Goal: Information Seeking & Learning: Check status

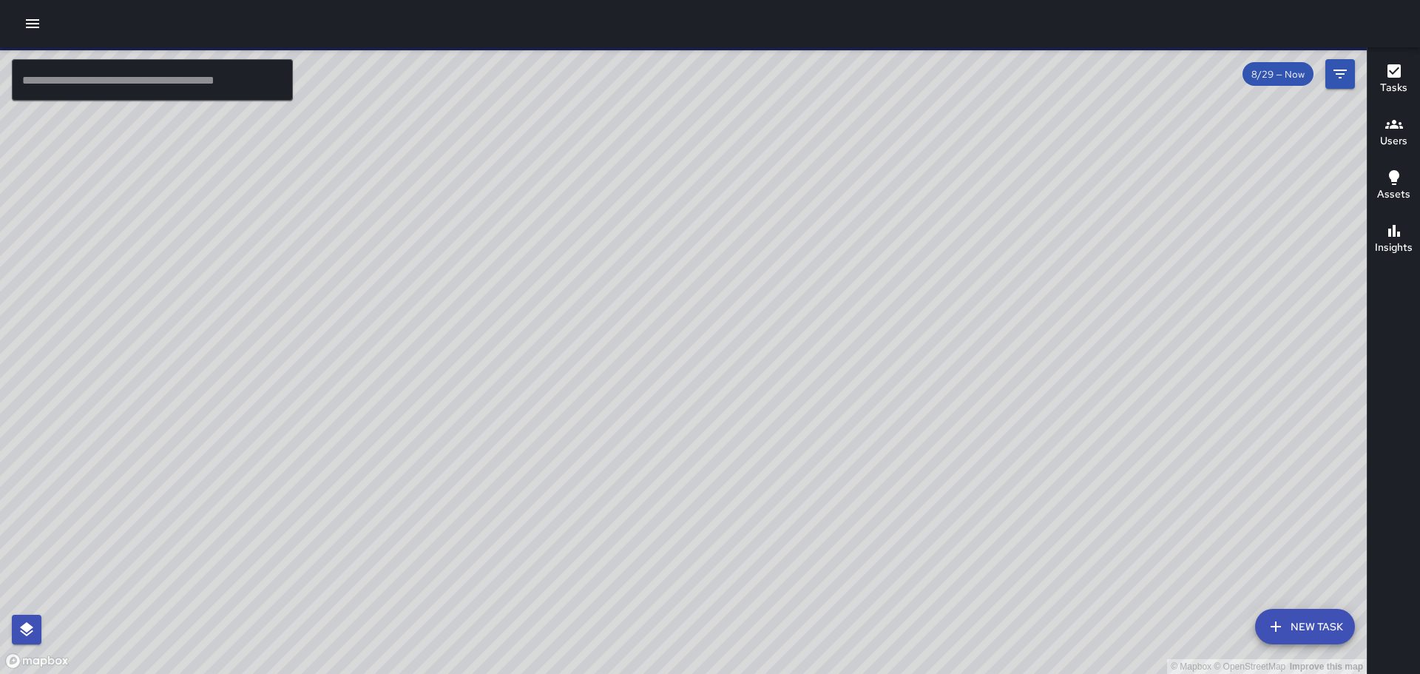
click at [35, 25] on icon "button" at bounding box center [33, 24] width 18 height 18
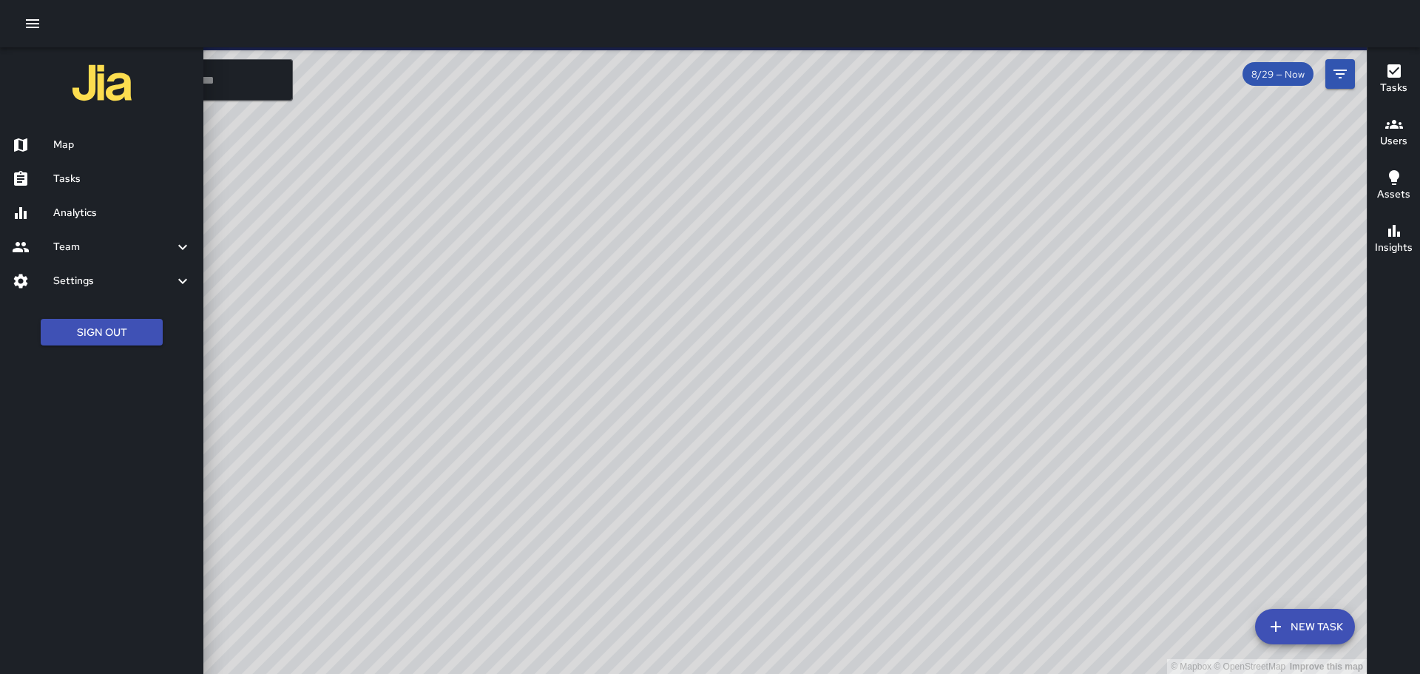
click at [58, 213] on h6 "Analytics" at bounding box center [122, 213] width 138 height 16
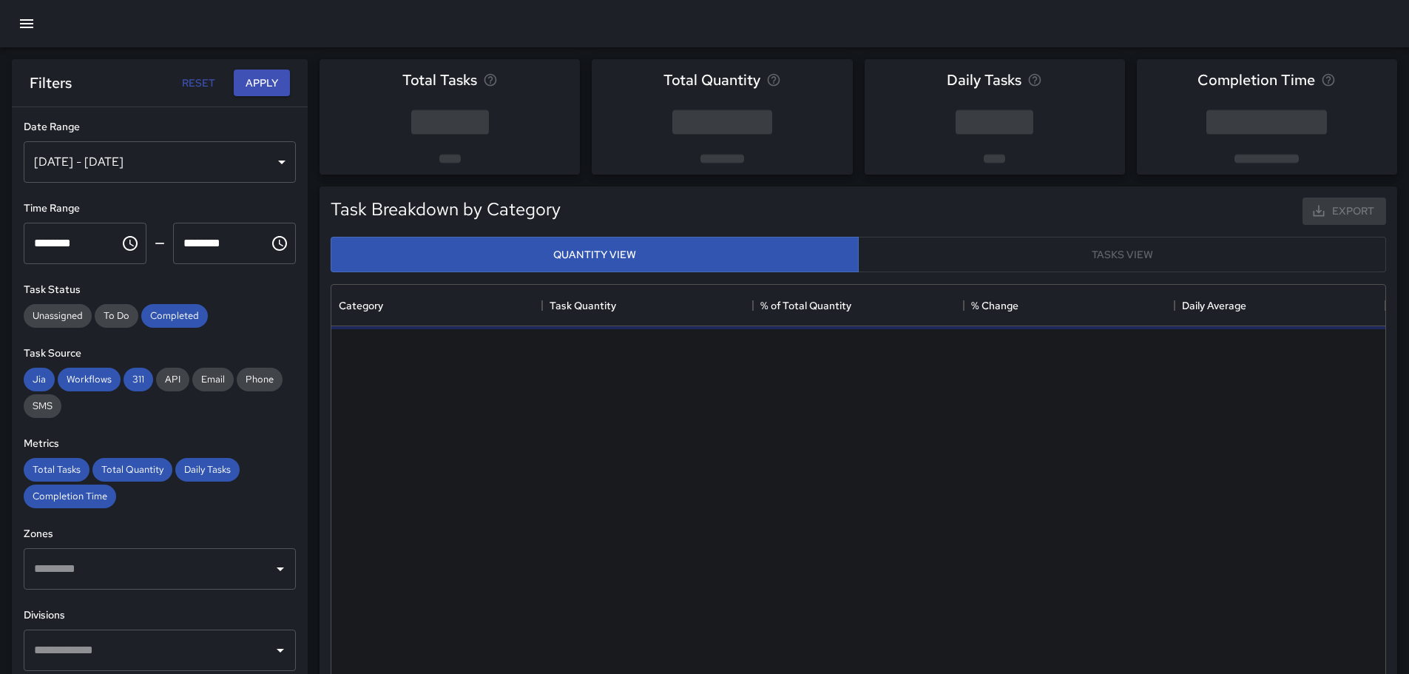
scroll to position [431, 1043]
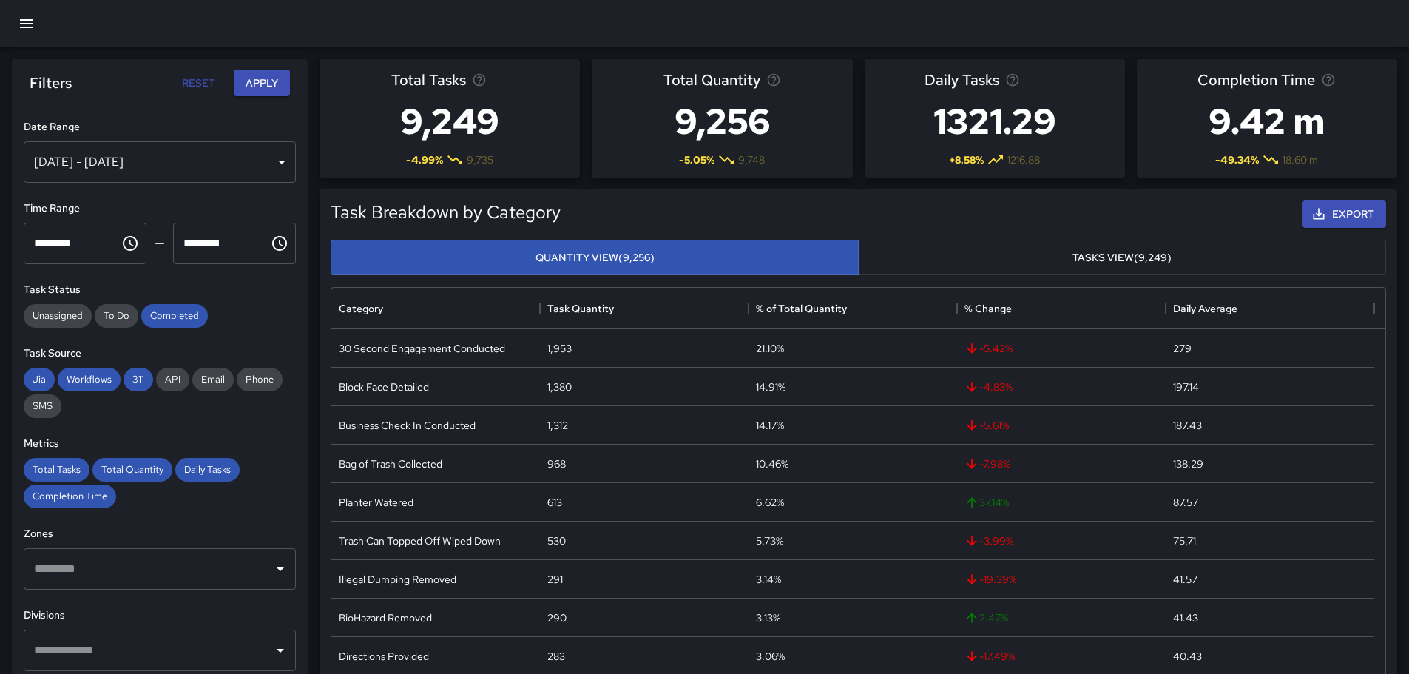
click at [274, 161] on div "[DATE] - [DATE]" at bounding box center [160, 161] width 272 height 41
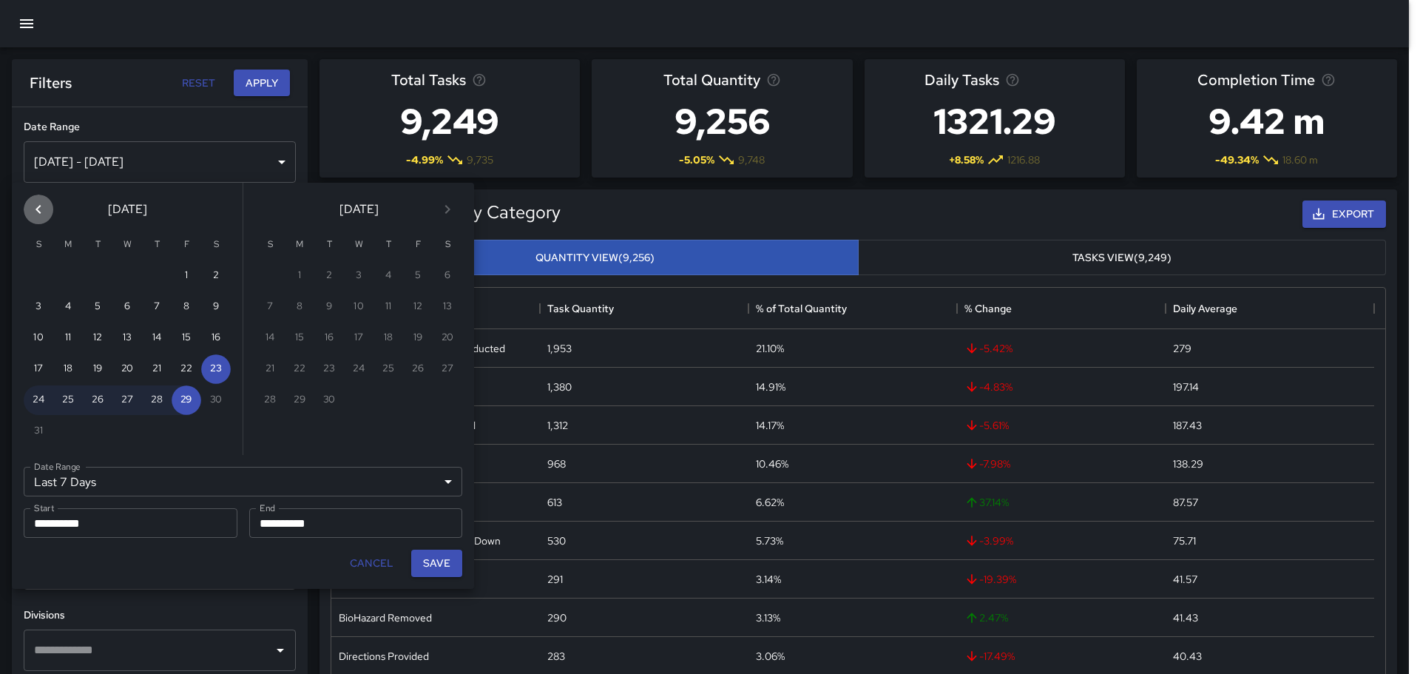
click at [38, 210] on icon "Previous month" at bounding box center [39, 209] width 18 height 18
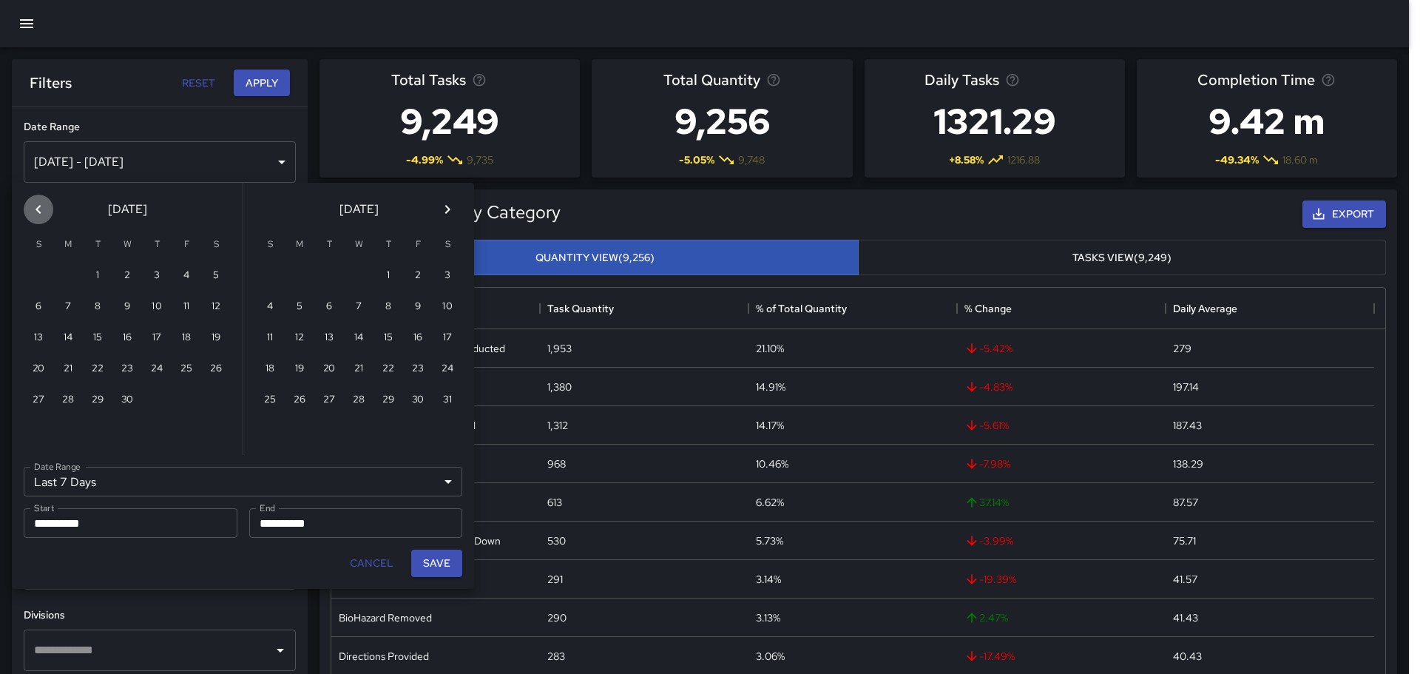
click at [38, 210] on icon "Previous month" at bounding box center [39, 209] width 18 height 18
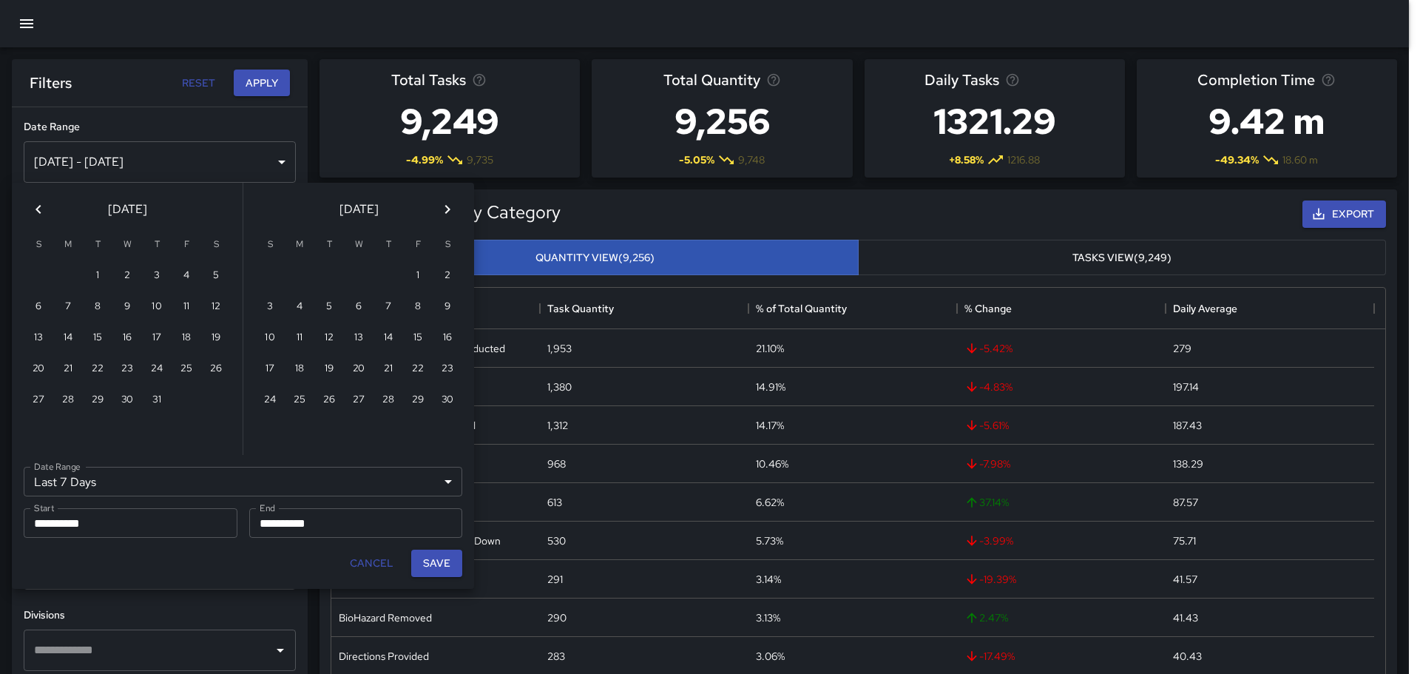
click at [38, 210] on icon "Previous month" at bounding box center [39, 209] width 18 height 18
click at [62, 398] on button "30" at bounding box center [68, 400] width 30 height 30
type input "******"
type input "**********"
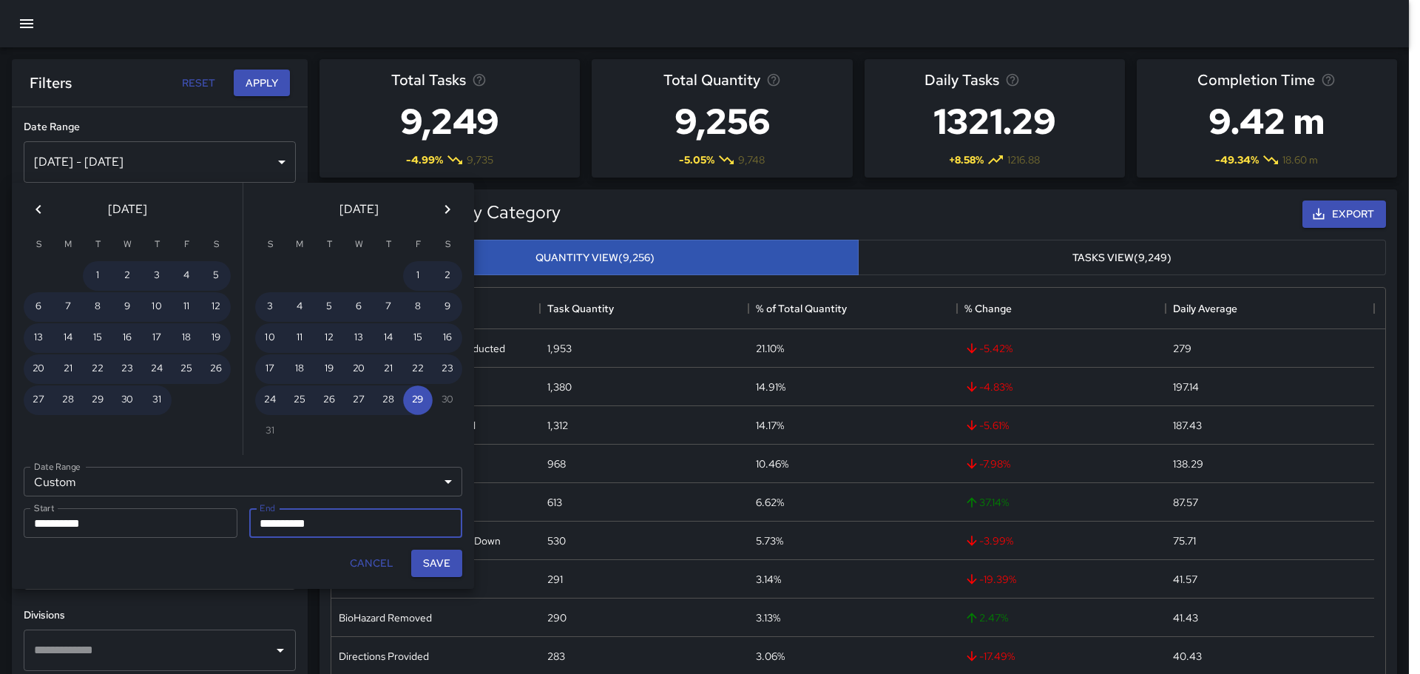
click at [441, 572] on button "Save" at bounding box center [436, 562] width 51 height 27
type input "**********"
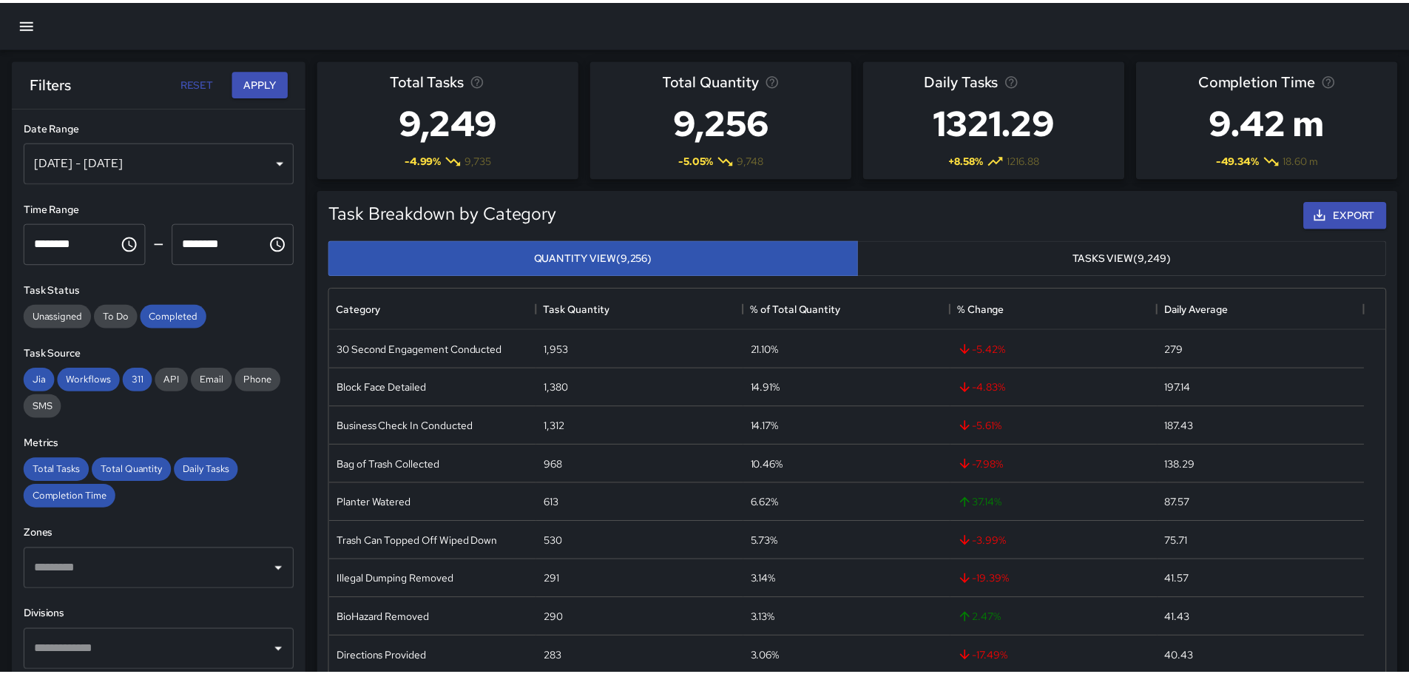
scroll to position [12, 12]
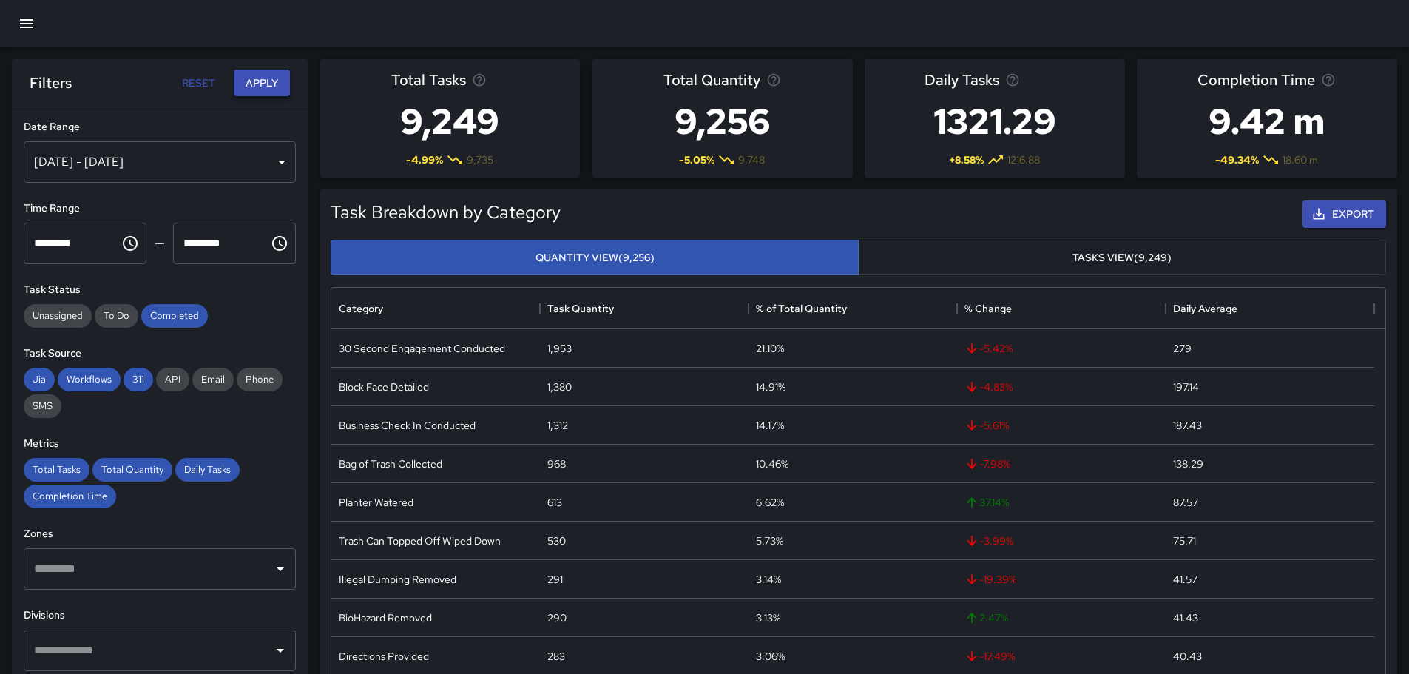
click at [259, 81] on button "Apply" at bounding box center [262, 83] width 56 height 27
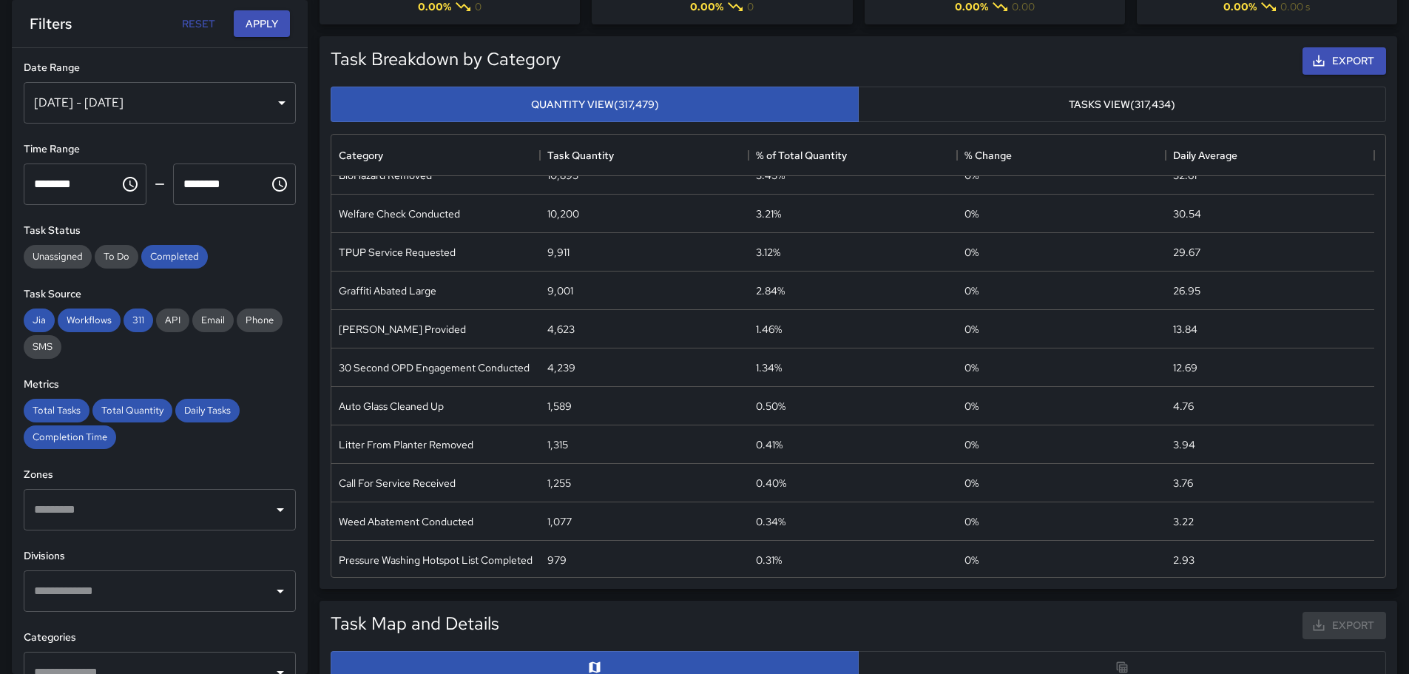
scroll to position [374, 0]
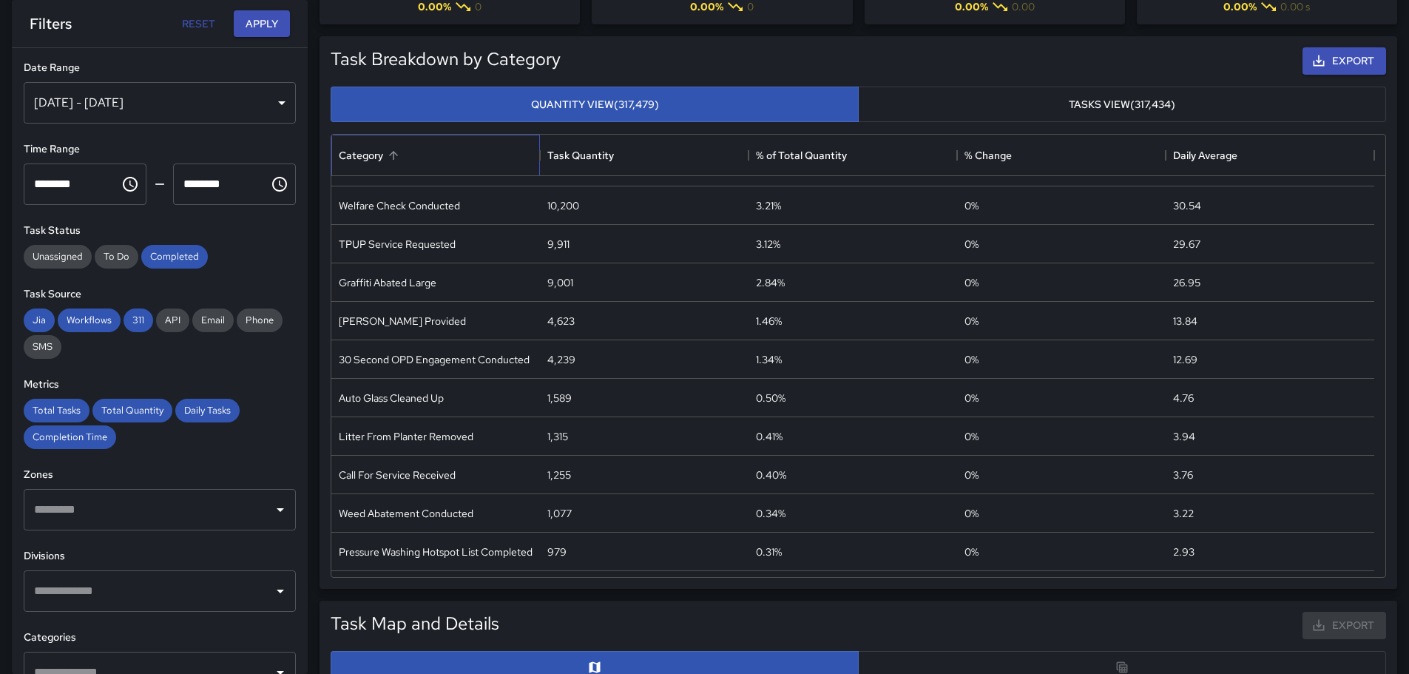
click at [434, 161] on div "Category" at bounding box center [436, 155] width 194 height 41
click at [401, 158] on button "Sort" at bounding box center [393, 155] width 21 height 21
click at [398, 158] on icon "Sort" at bounding box center [393, 155] width 13 height 13
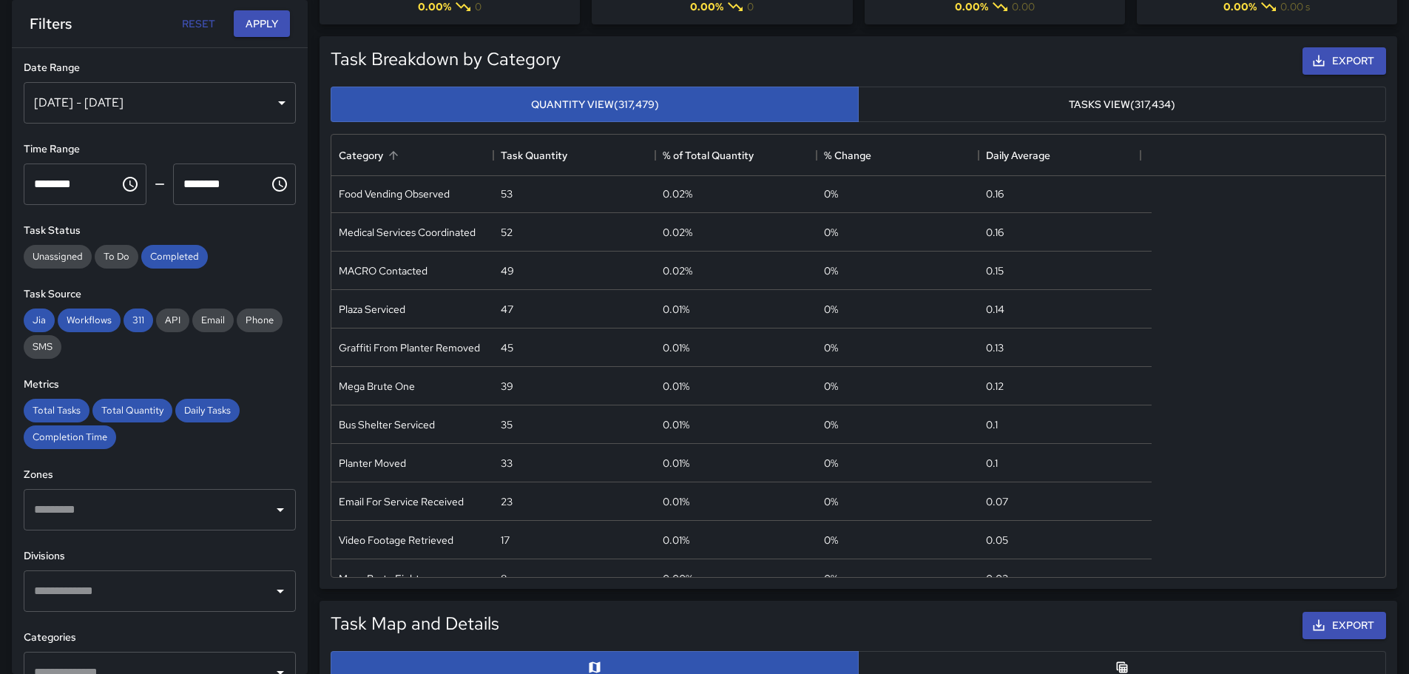
scroll to position [12, 12]
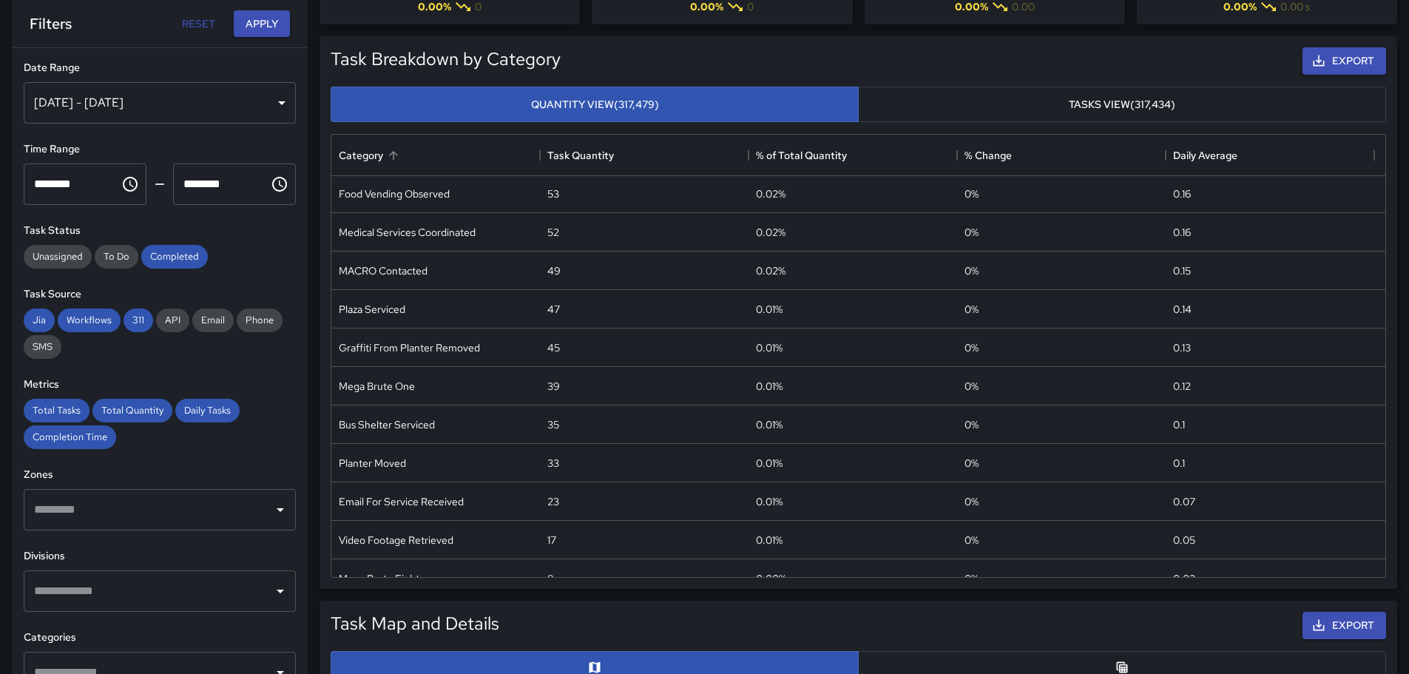
drag, startPoint x: 1406, startPoint y: 167, endPoint x: 1438, endPoint y: 24, distance: 146.2
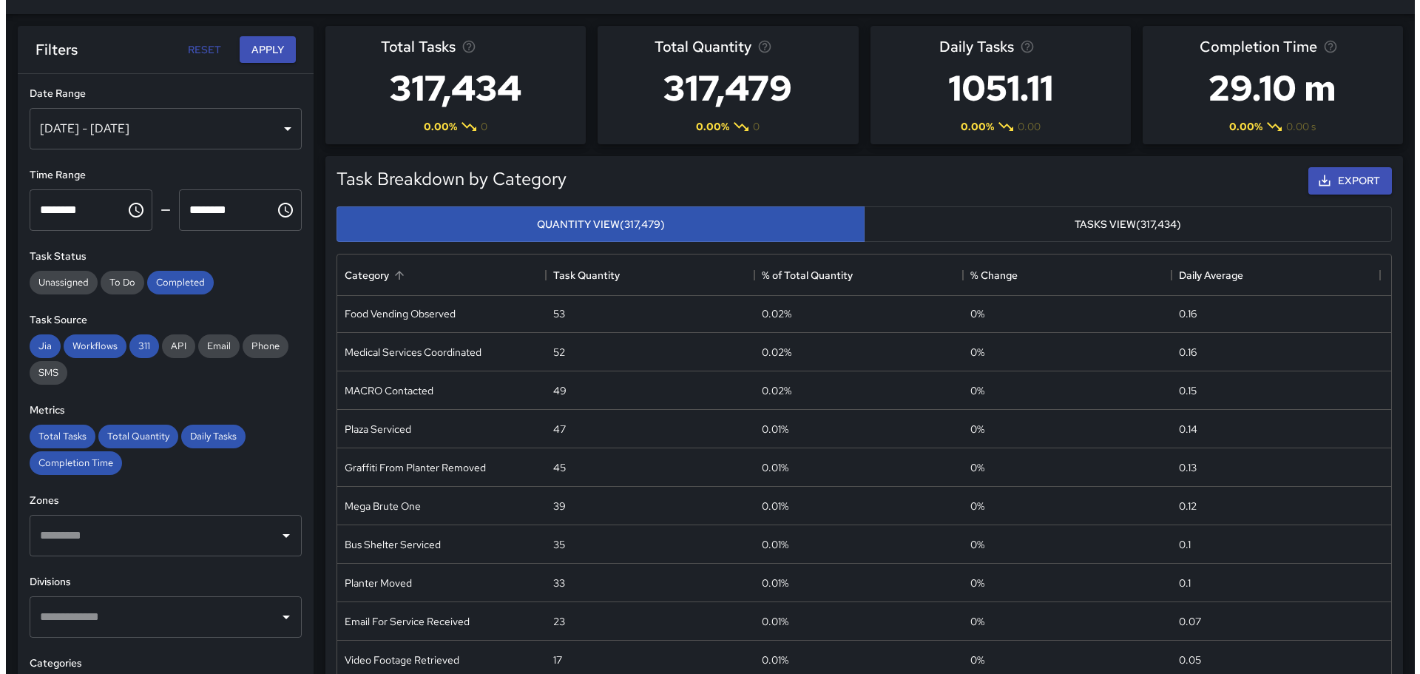
scroll to position [0, 0]
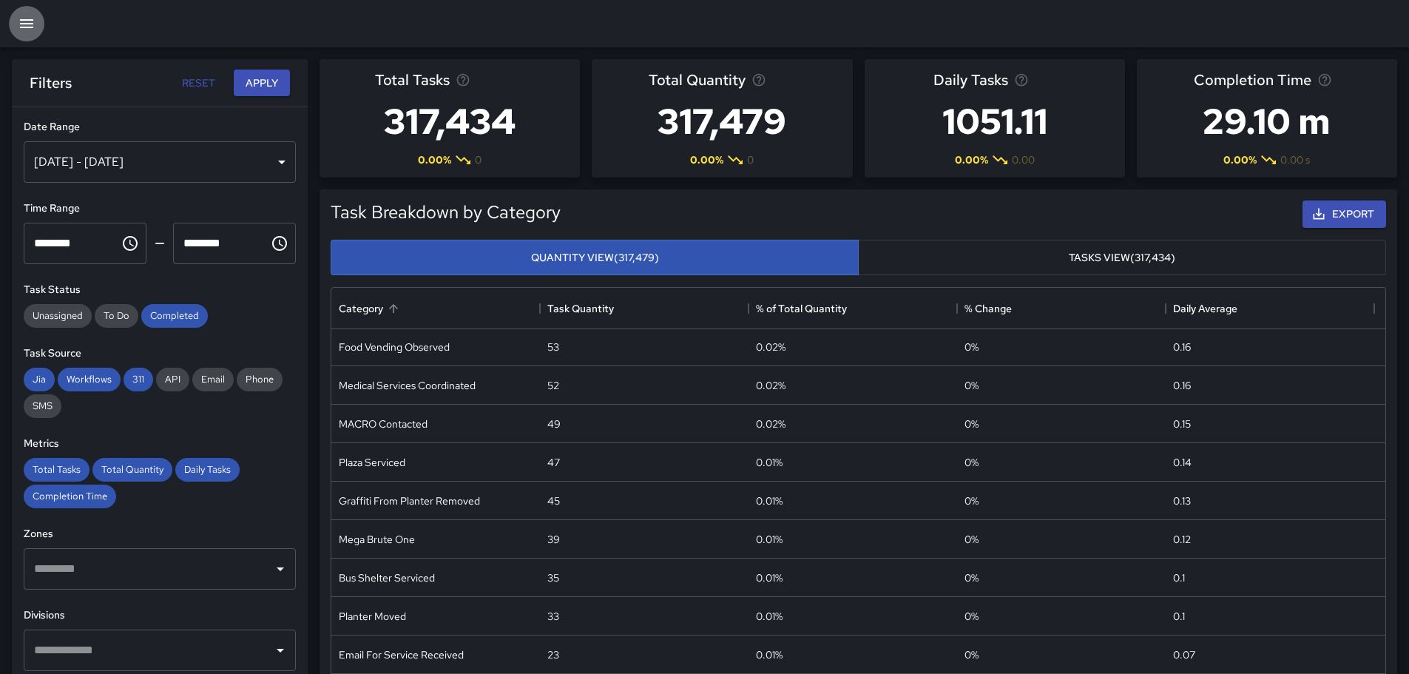
click at [23, 27] on icon "button" at bounding box center [26, 23] width 13 height 9
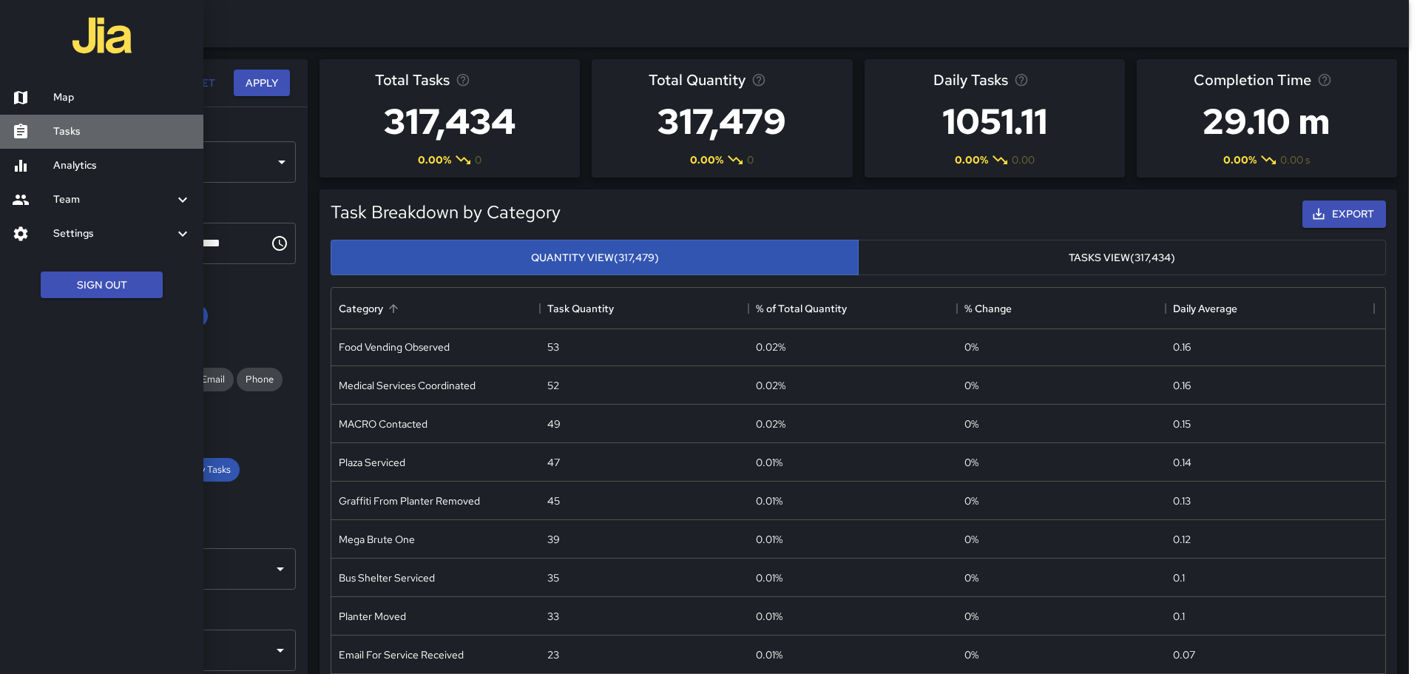
click at [57, 121] on link "Tasks" at bounding box center [101, 132] width 203 height 34
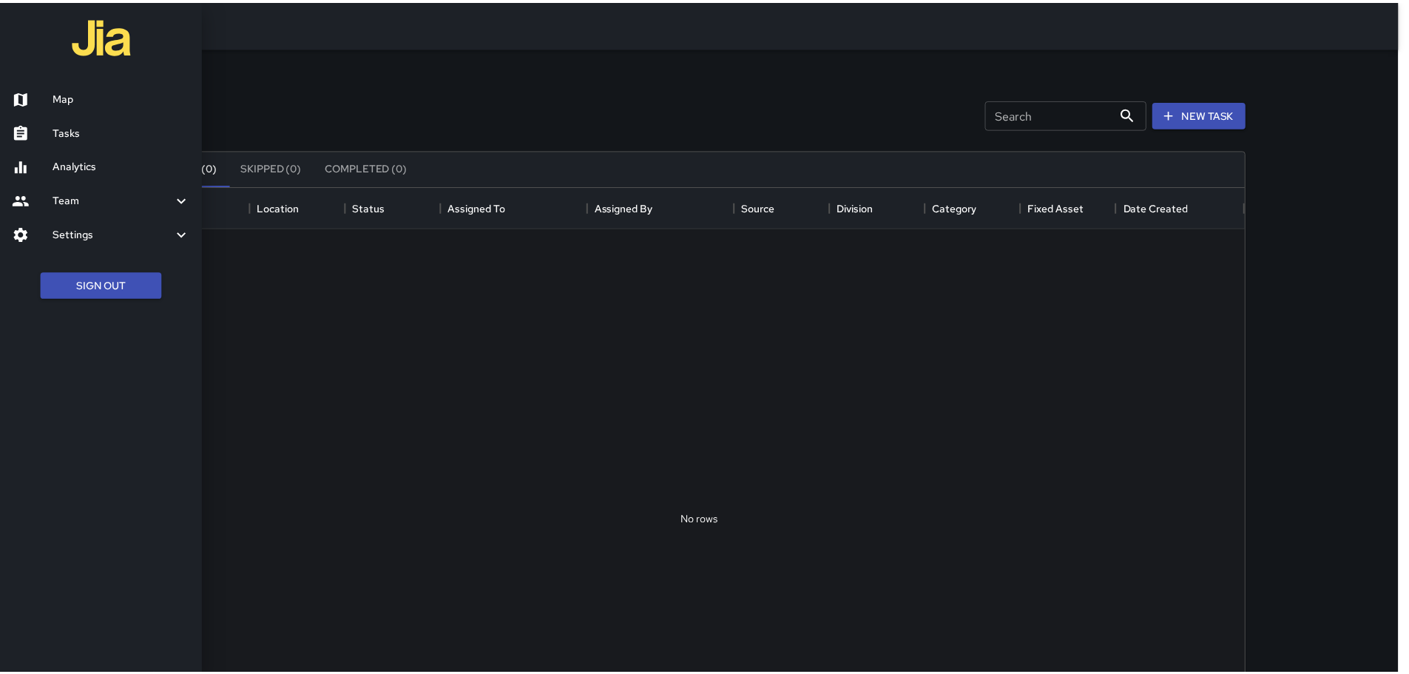
scroll to position [615, 1088]
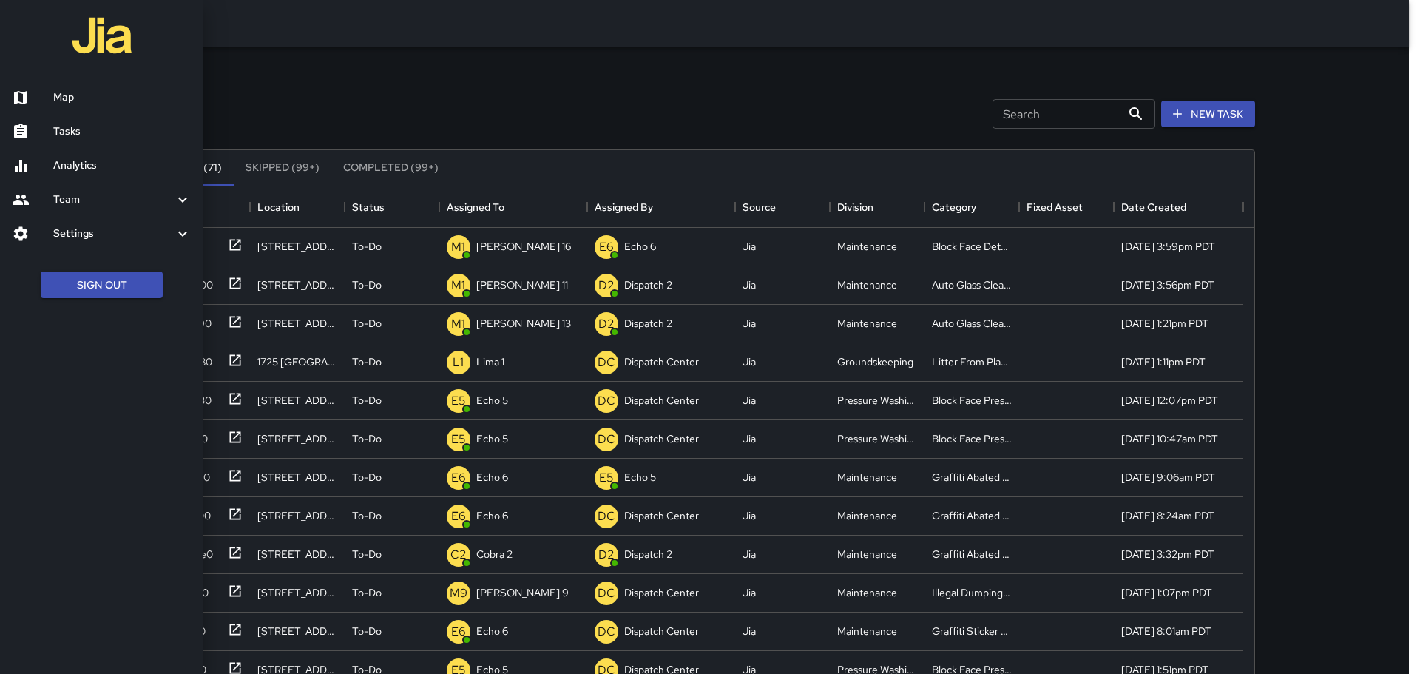
click at [81, 163] on h6 "Analytics" at bounding box center [122, 165] width 138 height 16
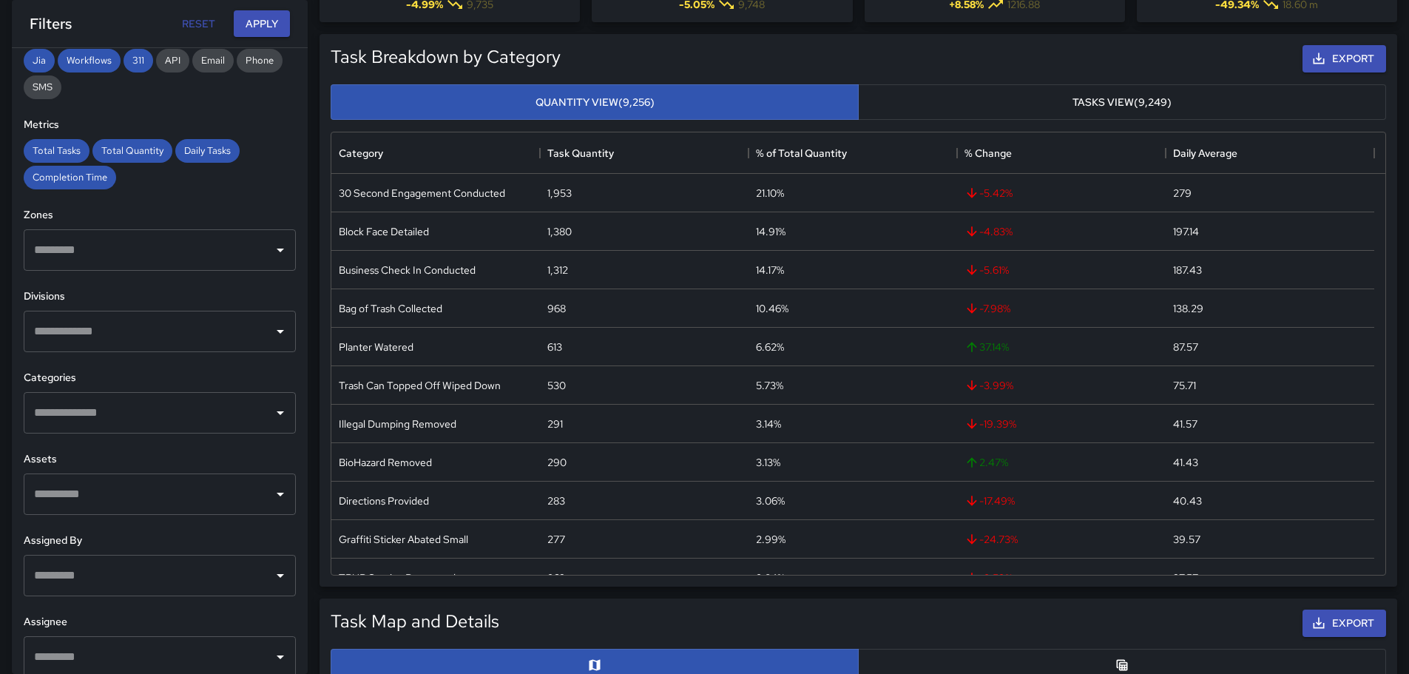
click at [271, 407] on icon "Open" at bounding box center [280, 413] width 18 height 18
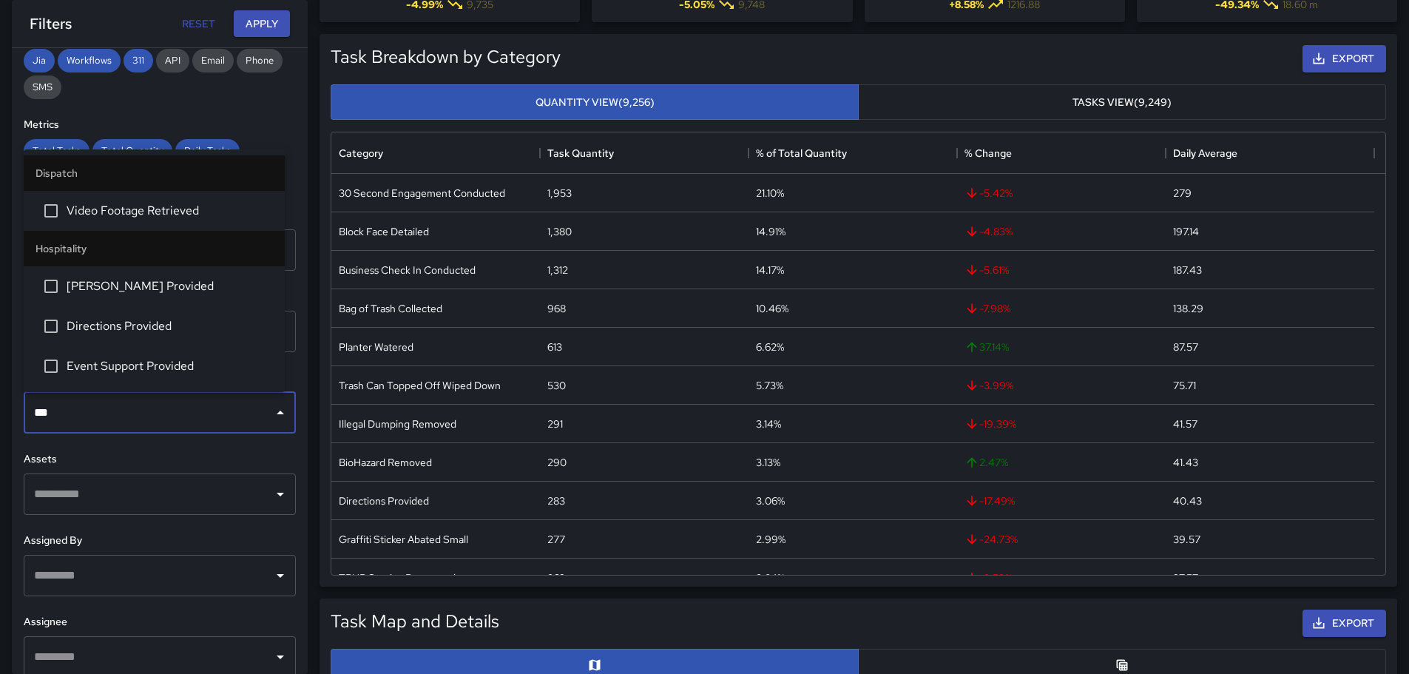
type input "****"
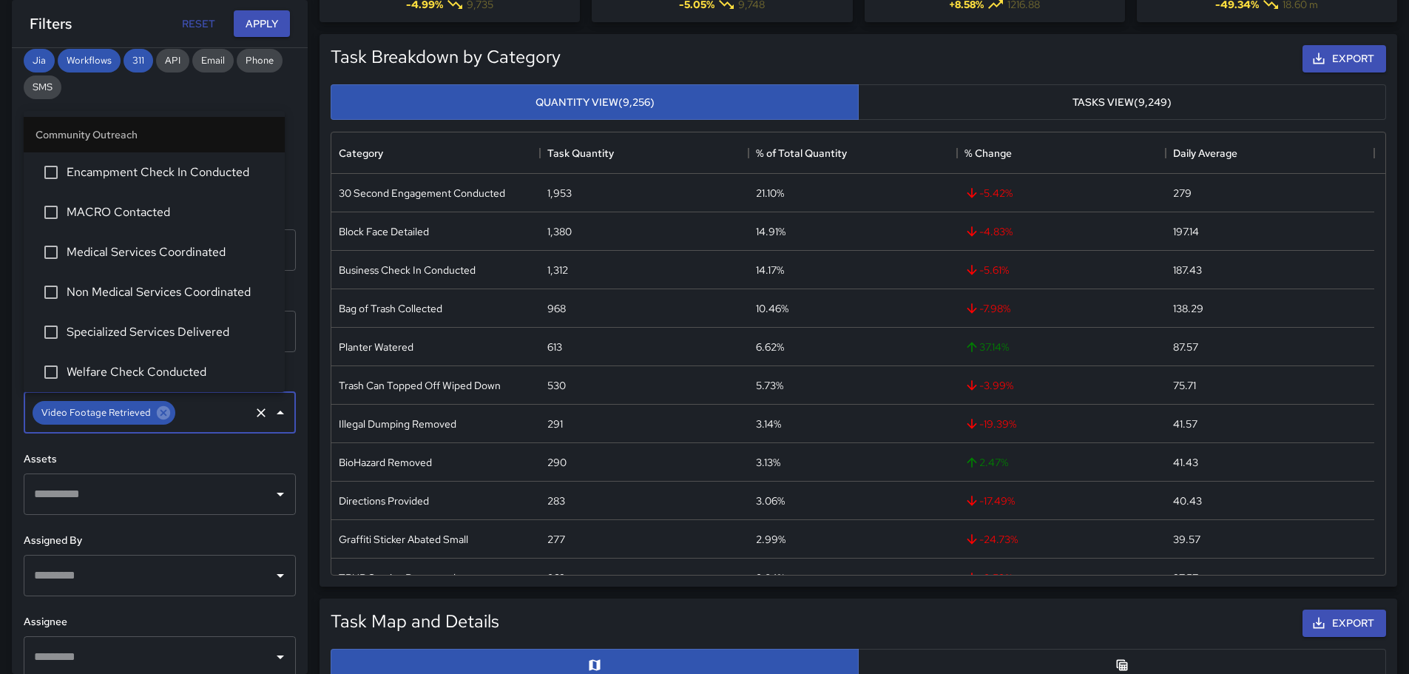
scroll to position [235, 0]
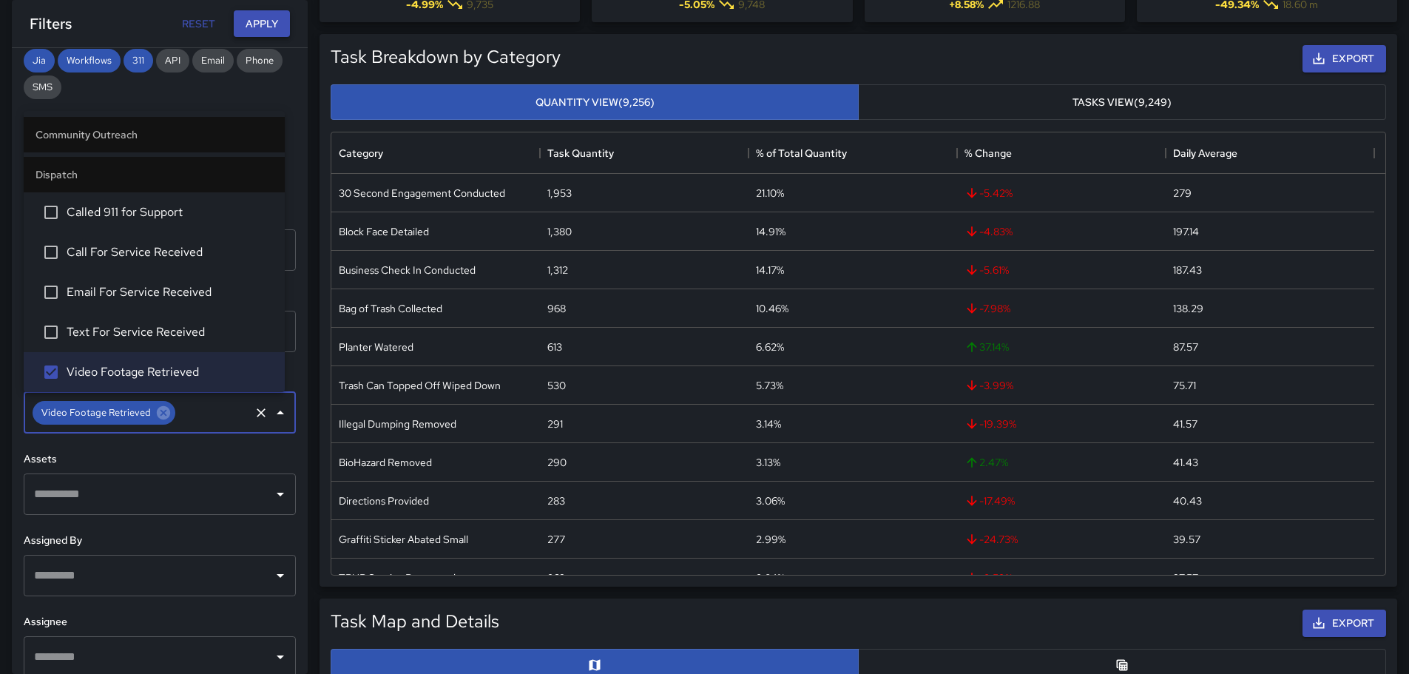
click at [267, 17] on button "Apply" at bounding box center [262, 23] width 56 height 27
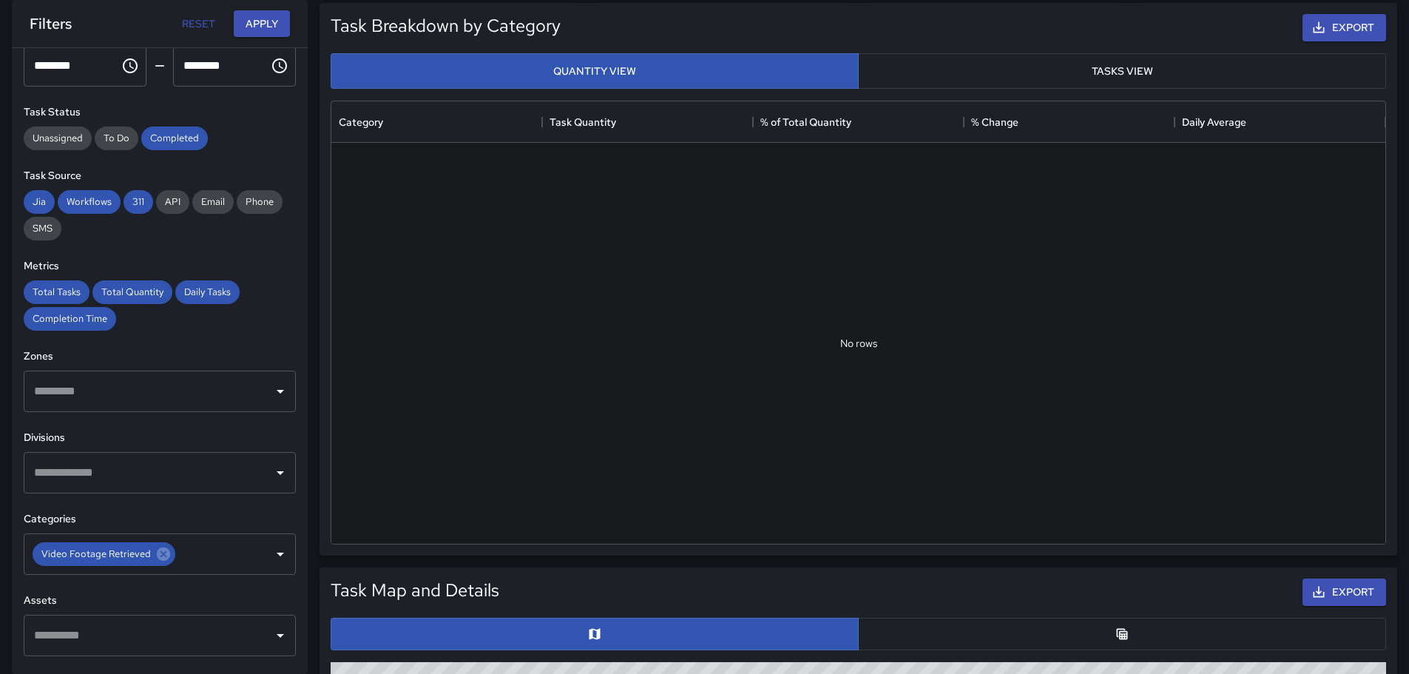
scroll to position [0, 0]
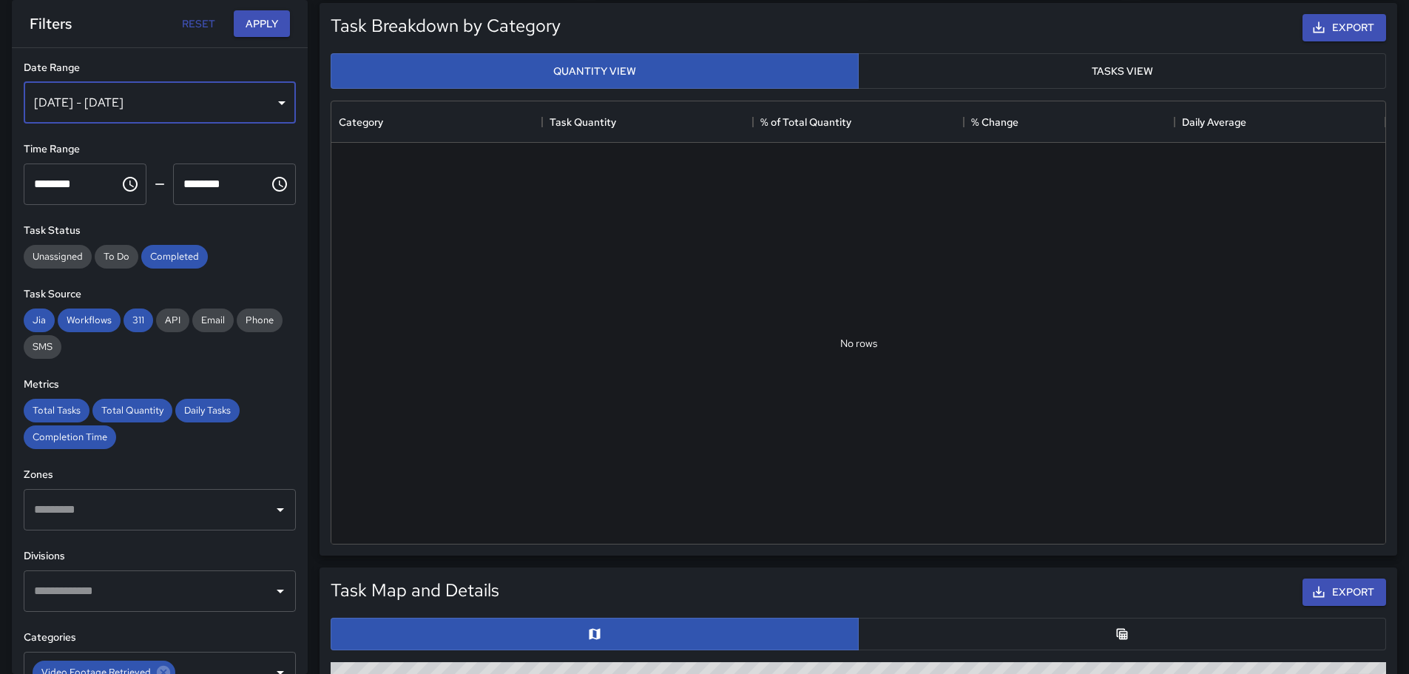
click at [56, 106] on div "[DATE] - [DATE]" at bounding box center [160, 102] width 272 height 41
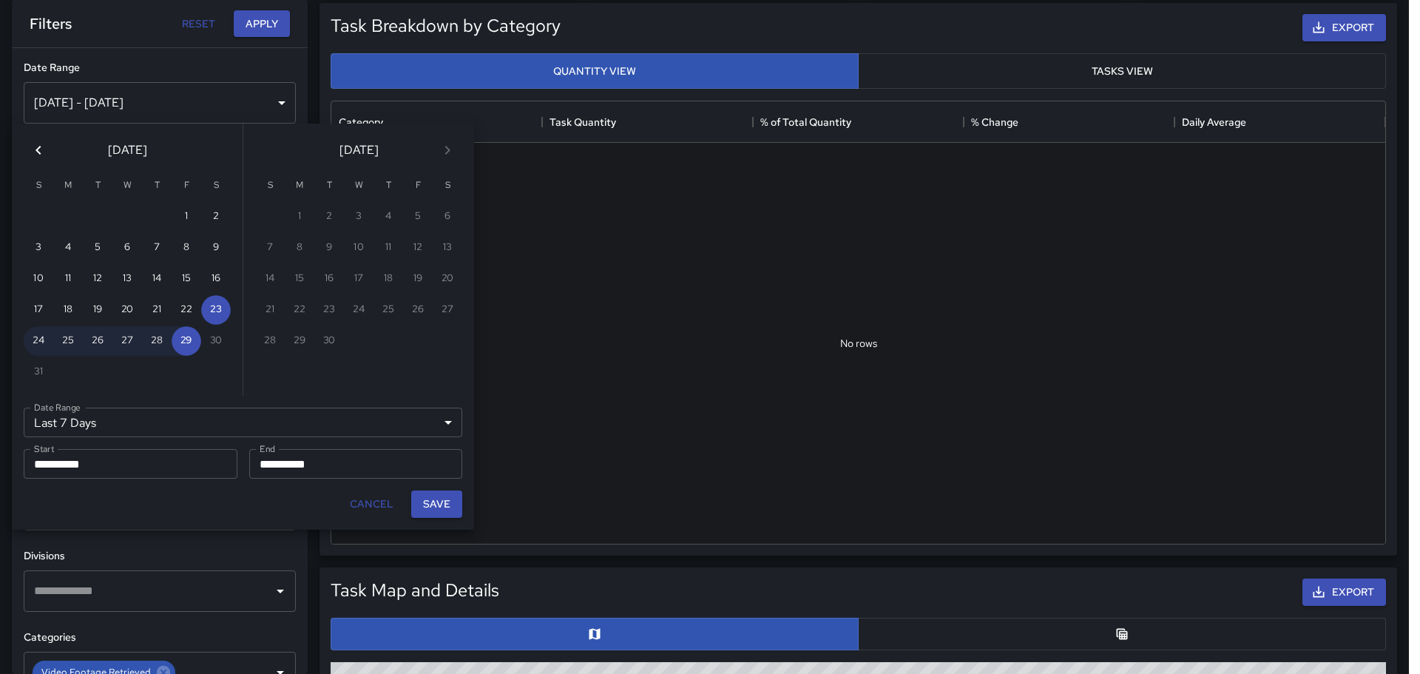
click at [34, 148] on icon "Previous month" at bounding box center [39, 150] width 18 height 18
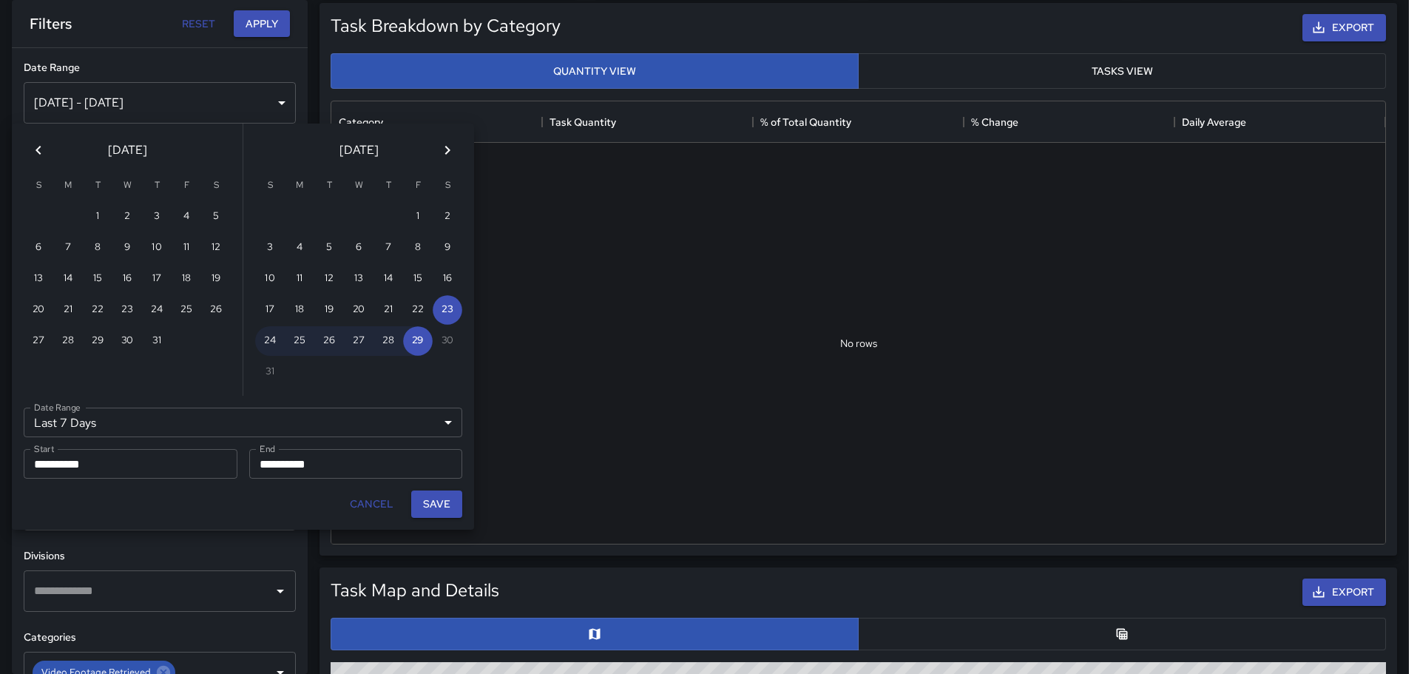
click at [34, 148] on icon "Previous month" at bounding box center [39, 150] width 18 height 18
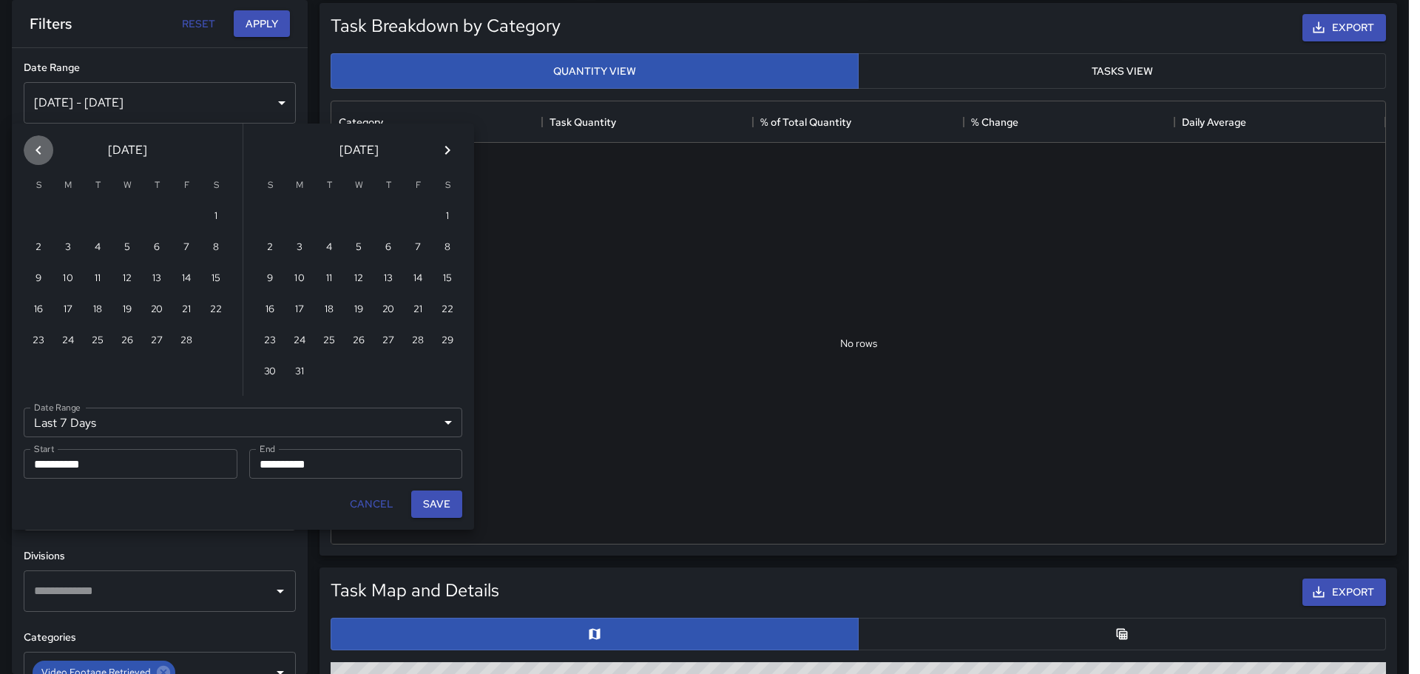
click at [34, 148] on icon "Previous month" at bounding box center [39, 150] width 18 height 18
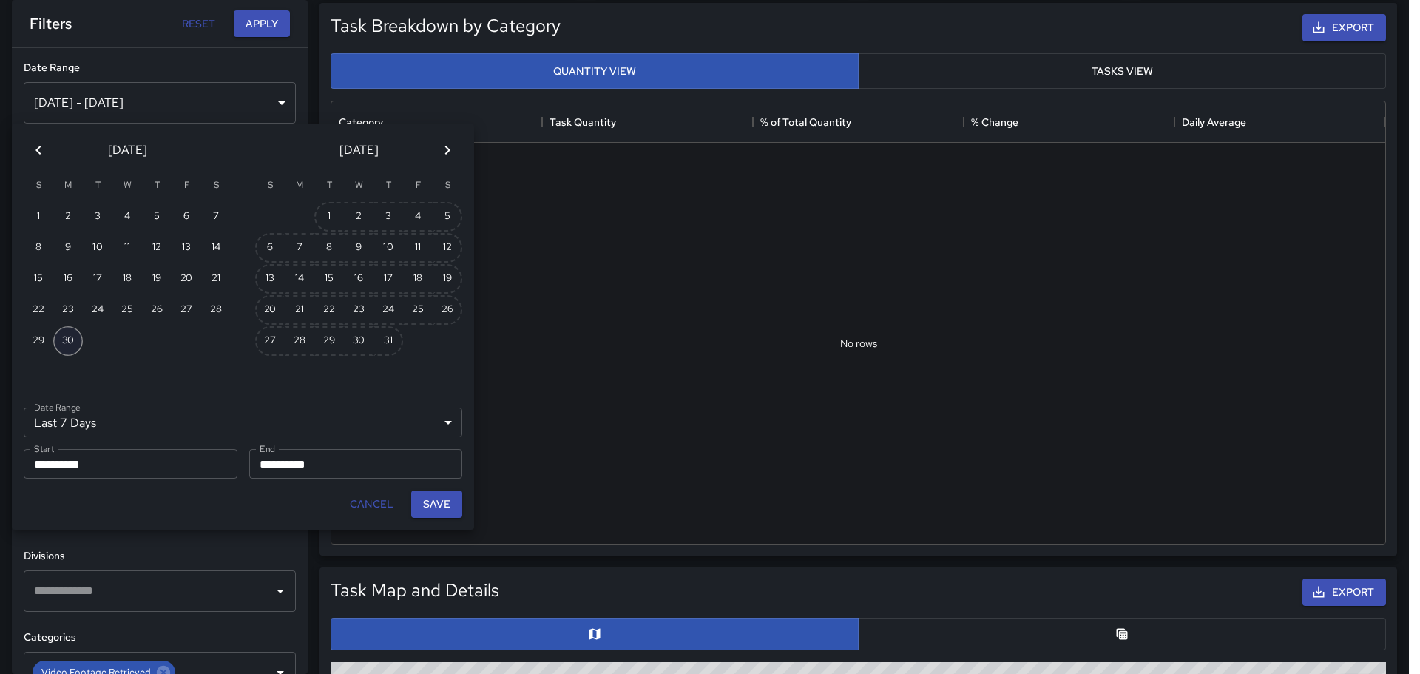
click at [67, 337] on button "30" at bounding box center [68, 341] width 30 height 30
type input "******"
type input "**********"
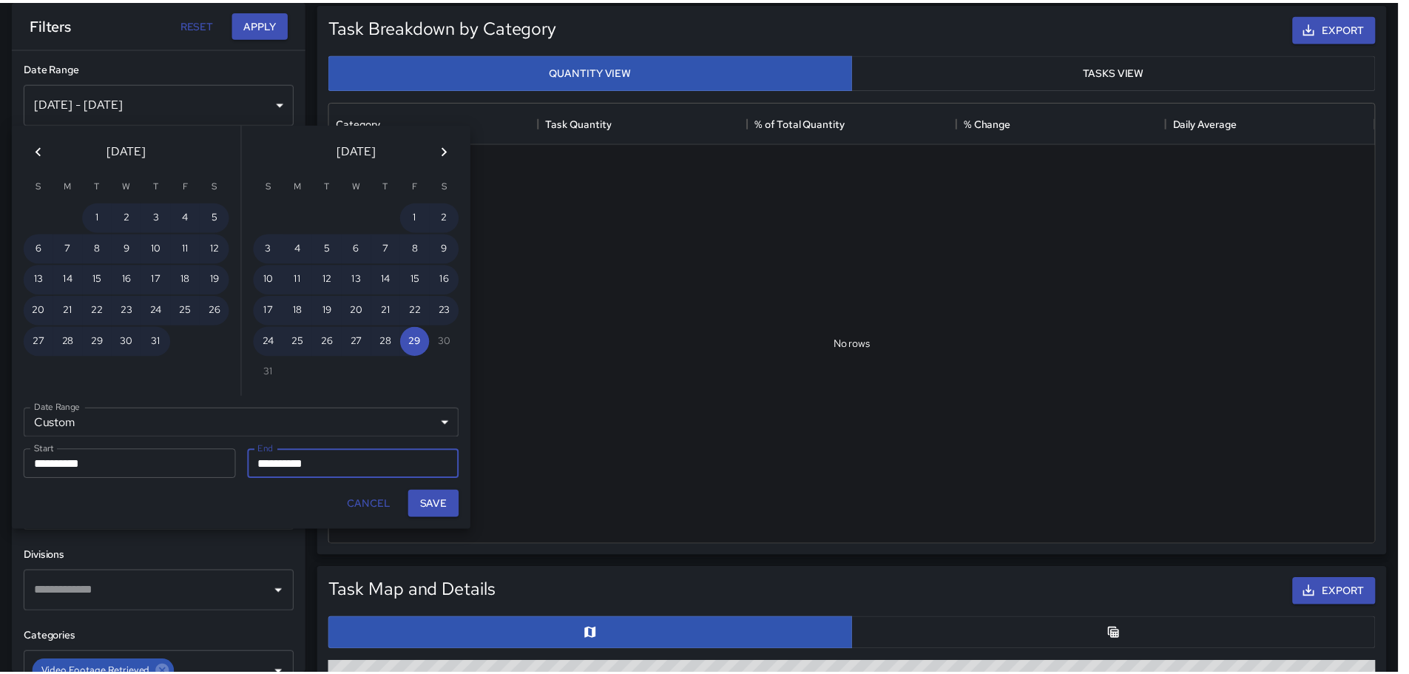
scroll to position [12, 12]
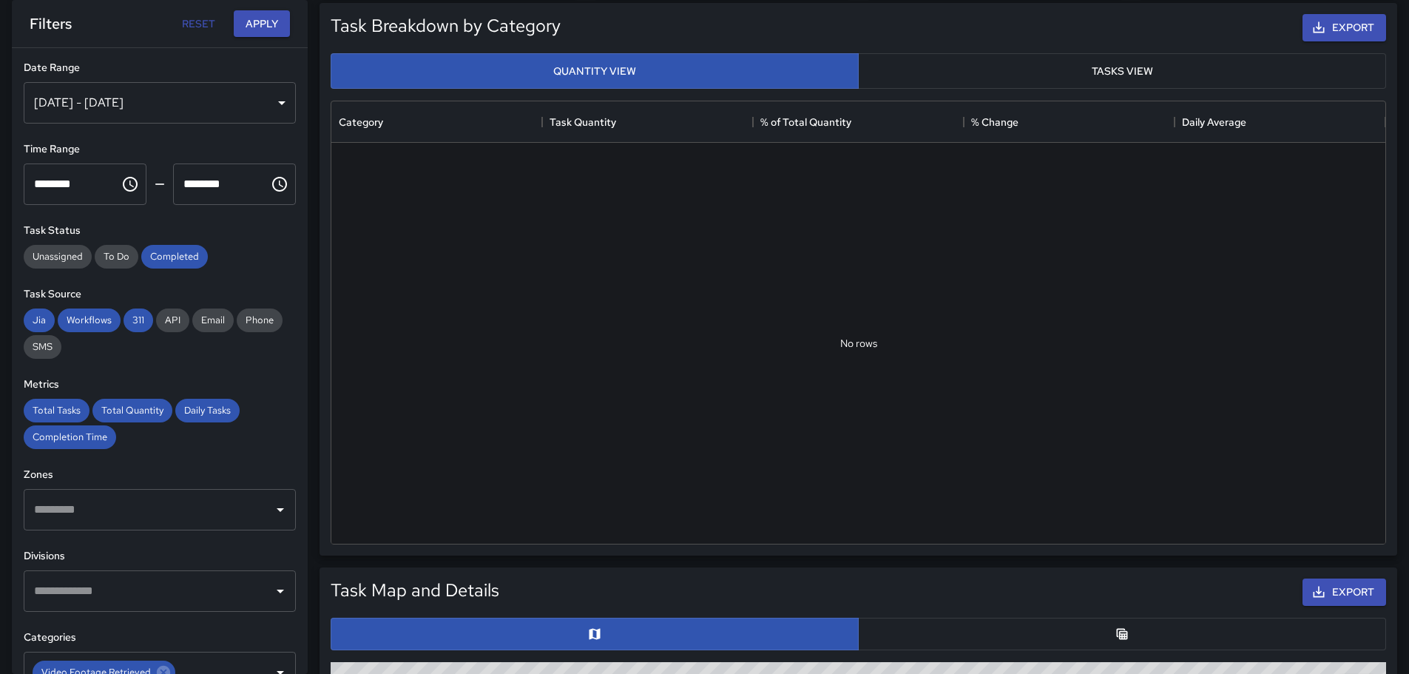
click at [253, 24] on button "Apply" at bounding box center [262, 23] width 56 height 27
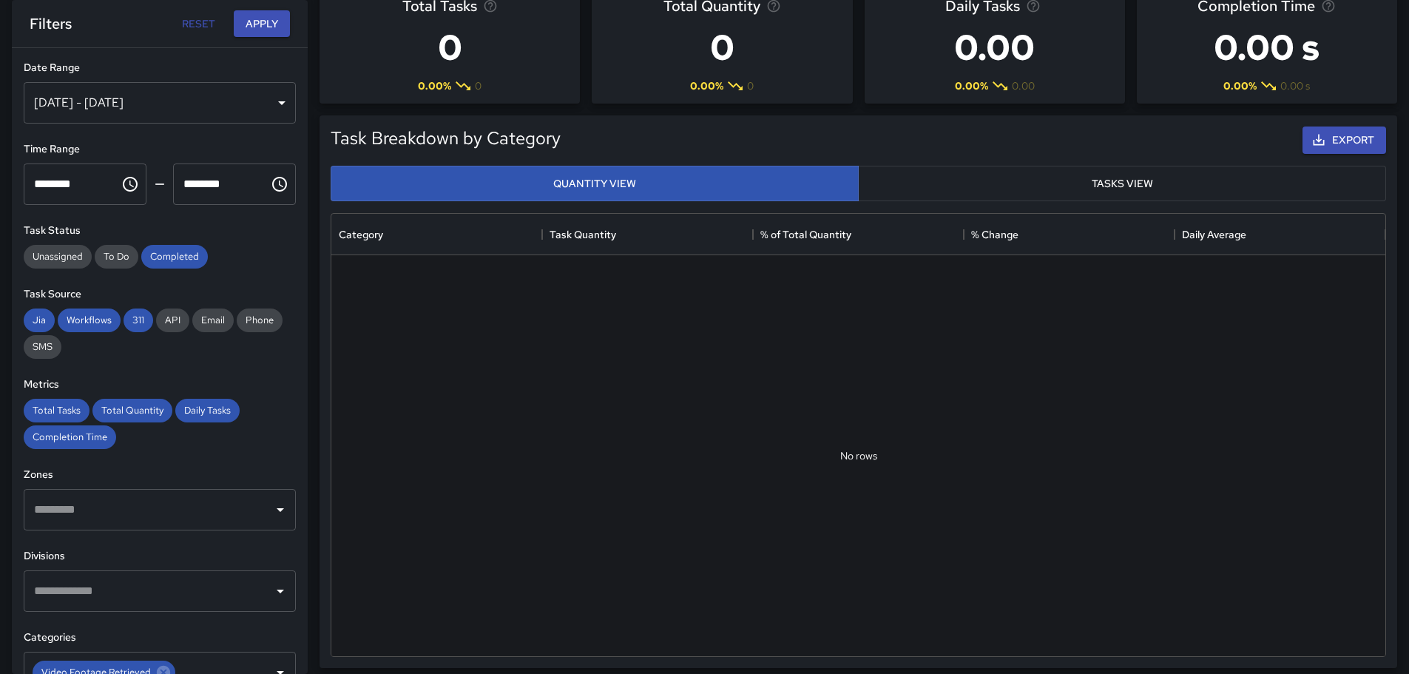
scroll to position [43, 0]
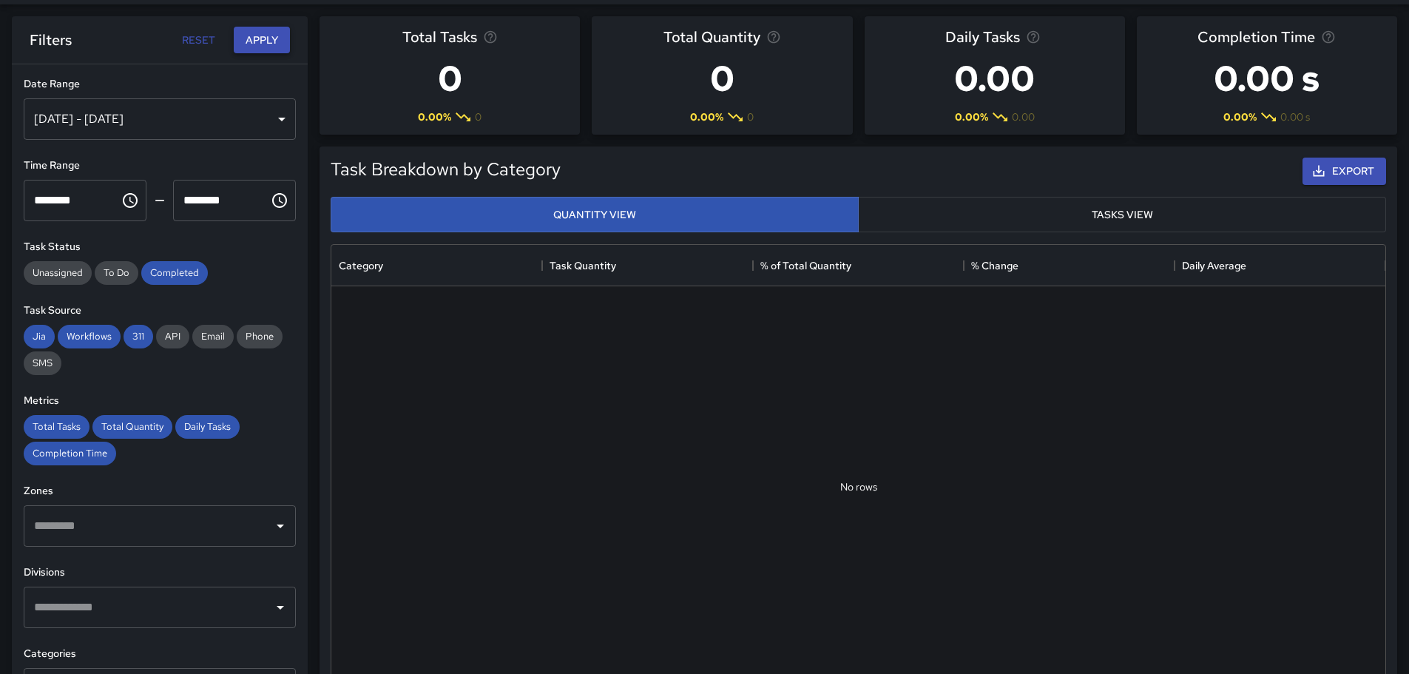
click at [273, 41] on button "Apply" at bounding box center [262, 40] width 56 height 27
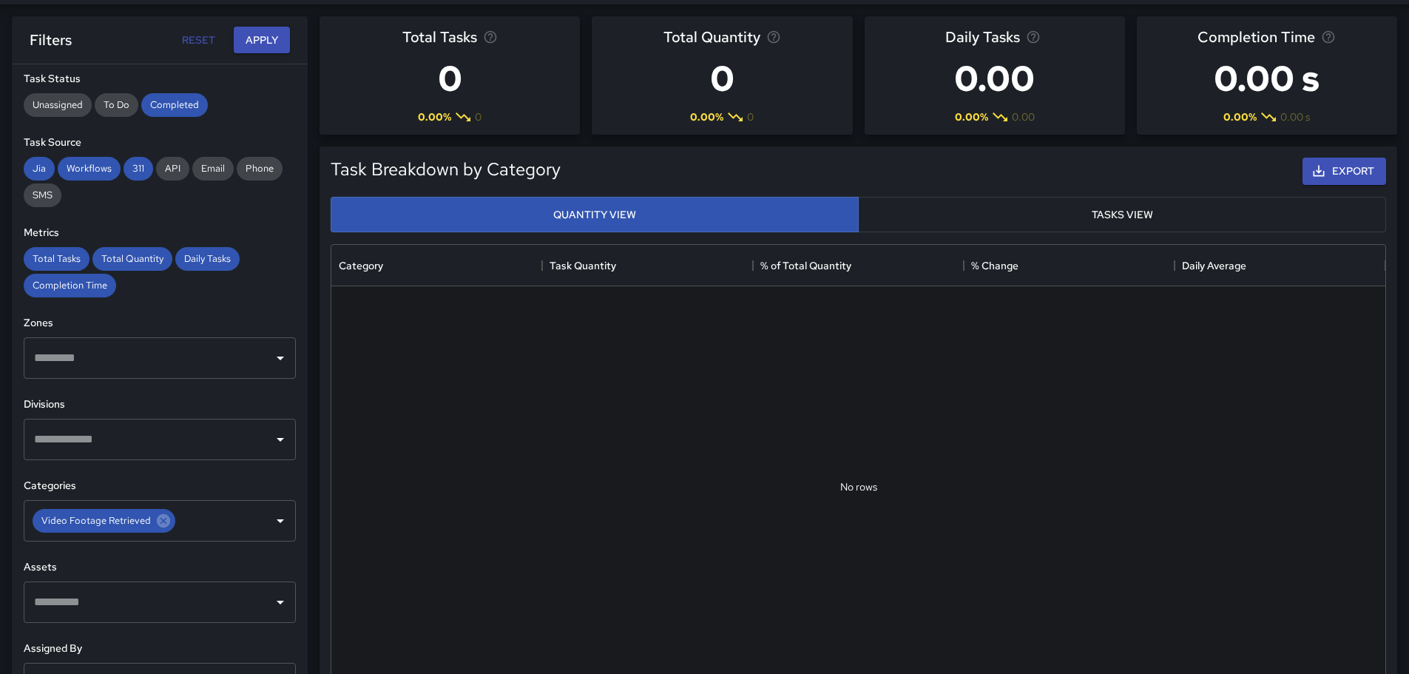
scroll to position [176, 0]
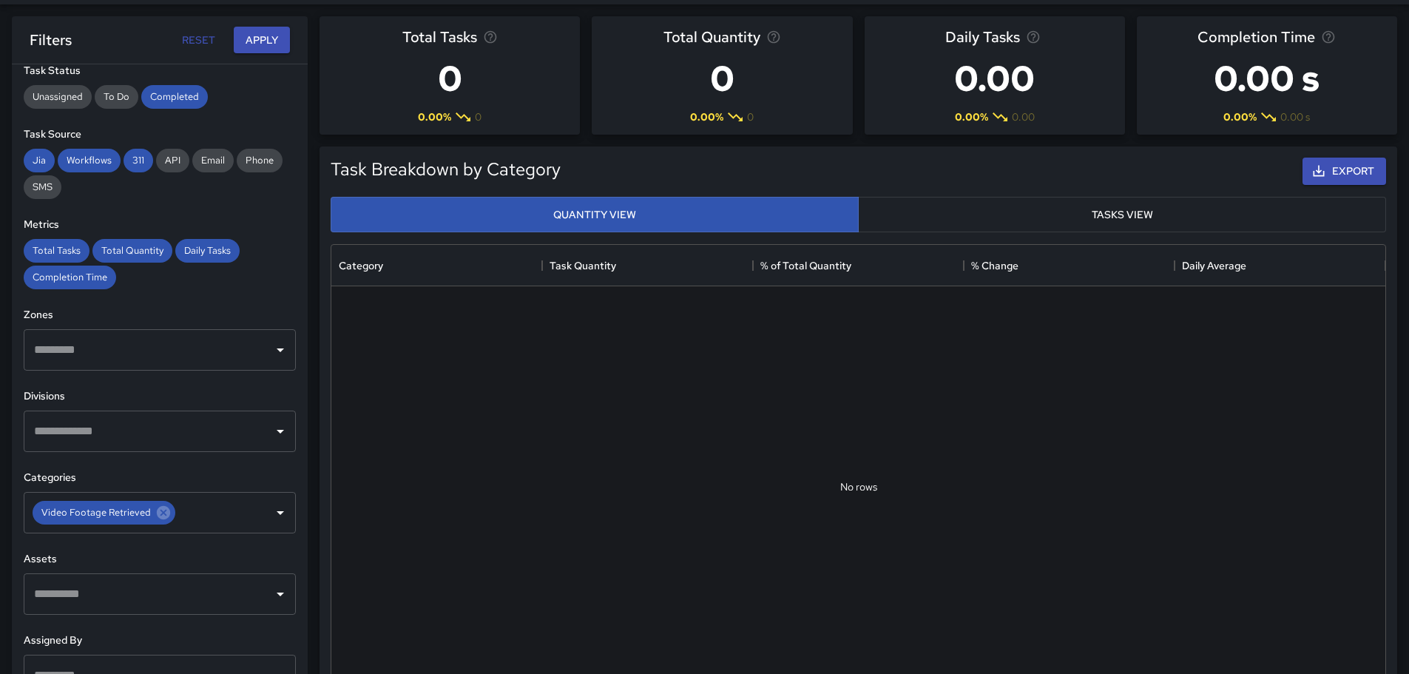
drag, startPoint x: 113, startPoint y: 472, endPoint x: 121, endPoint y: 477, distance: 8.6
click at [115, 473] on h6 "Categories" at bounding box center [160, 478] width 272 height 16
click at [261, 40] on button "Apply" at bounding box center [262, 40] width 56 height 27
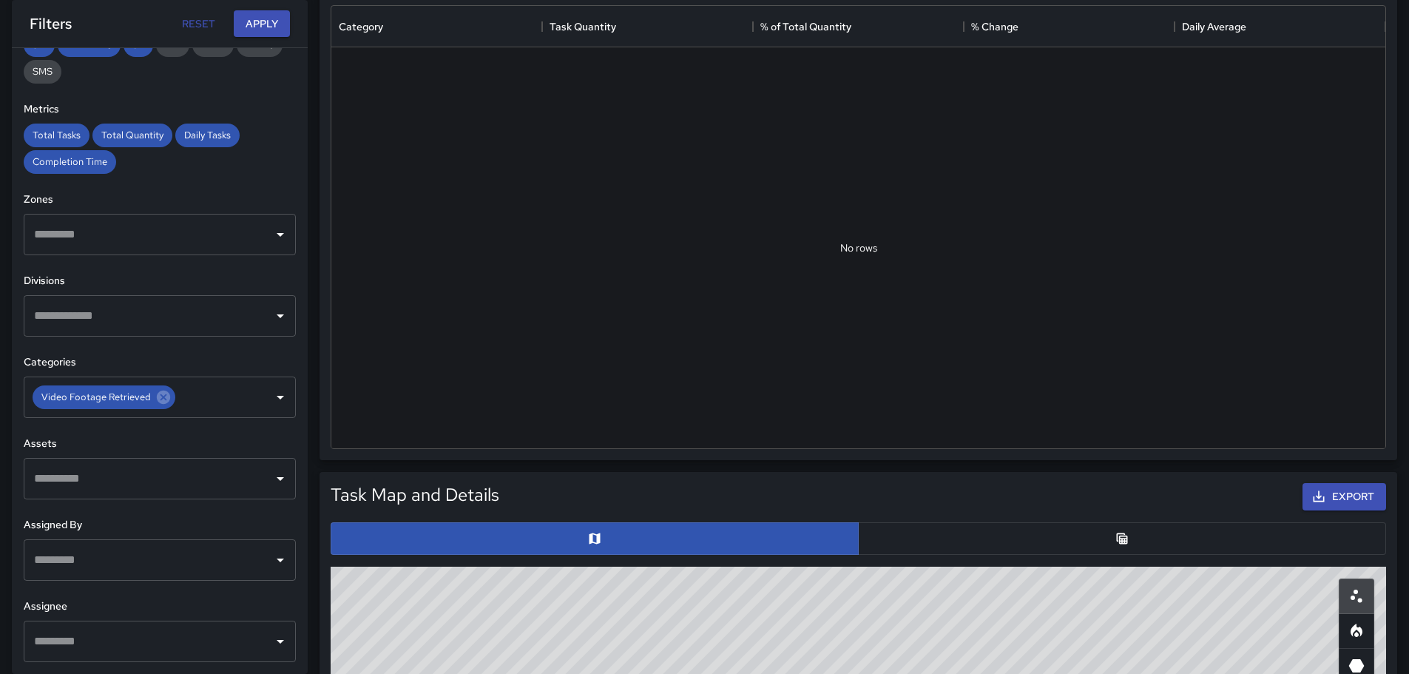
scroll to position [0, 0]
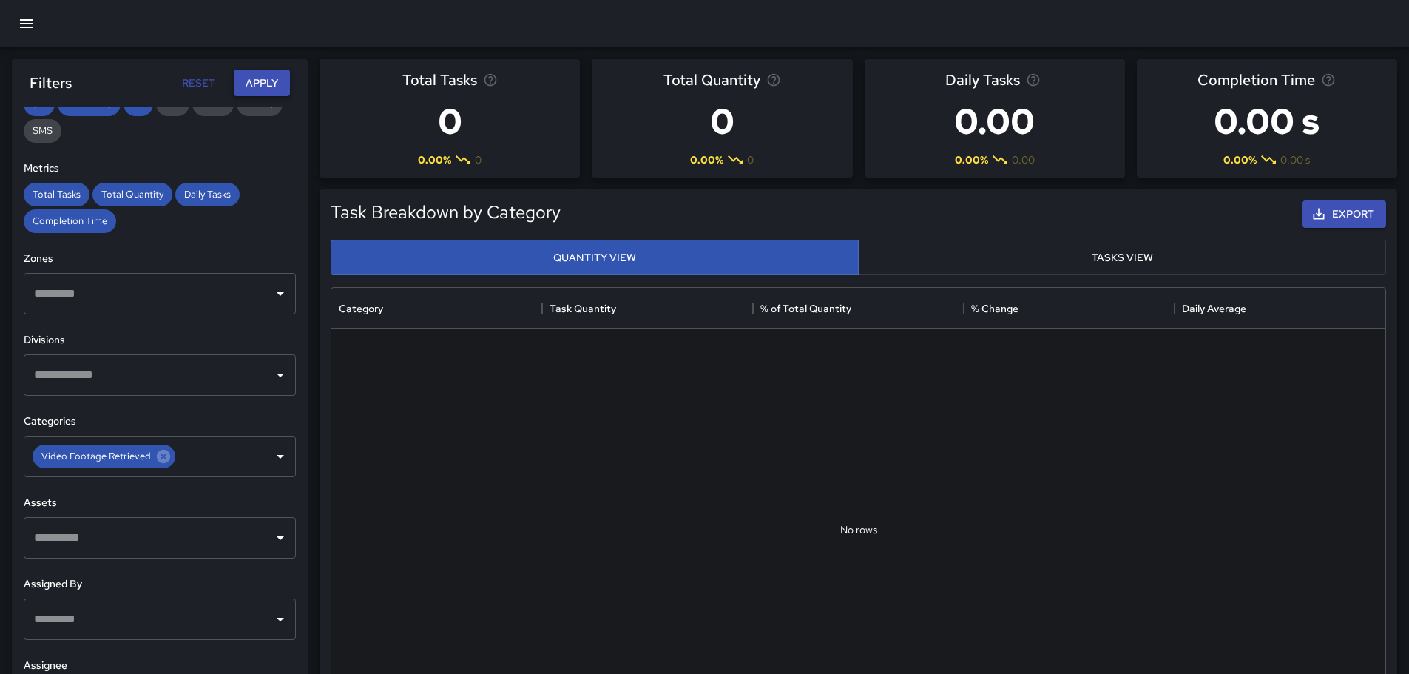
click at [269, 75] on button "Apply" at bounding box center [262, 83] width 56 height 27
click at [157, 455] on icon at bounding box center [163, 456] width 13 height 13
click at [243, 79] on button "Apply" at bounding box center [262, 83] width 56 height 27
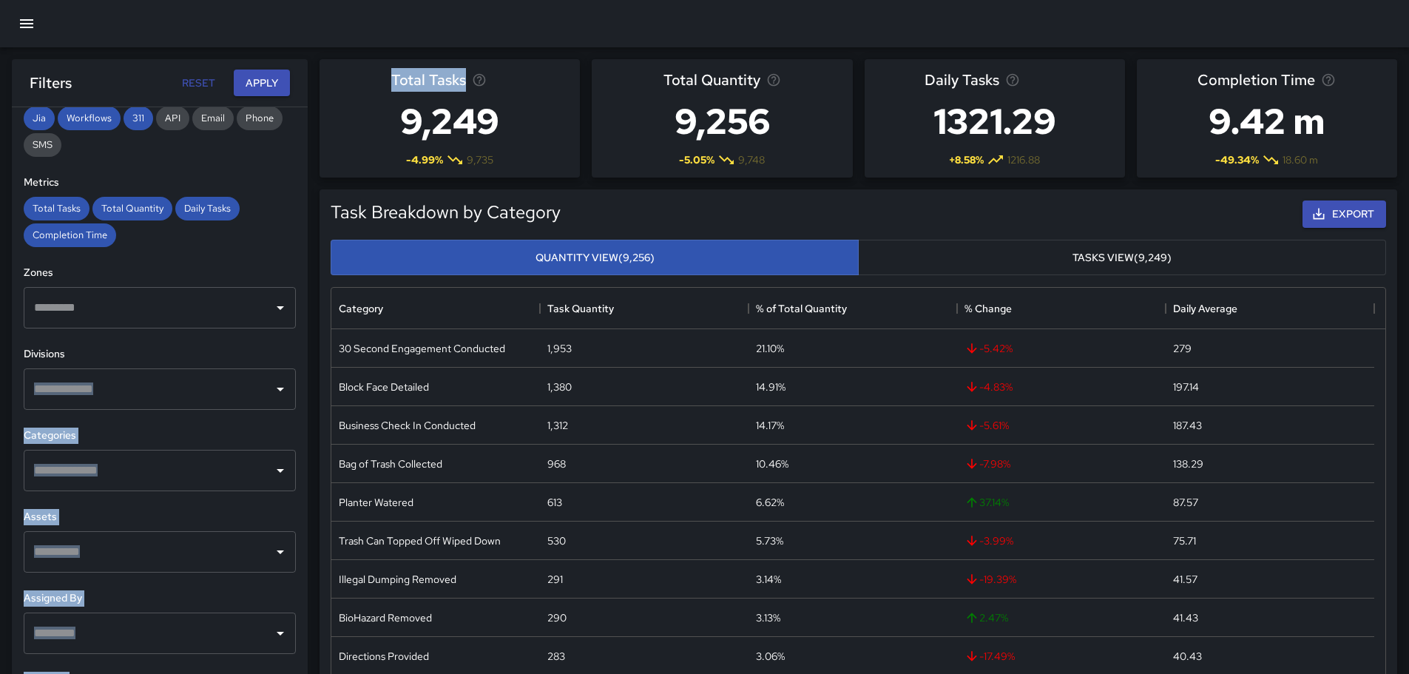
scroll to position [226, 0]
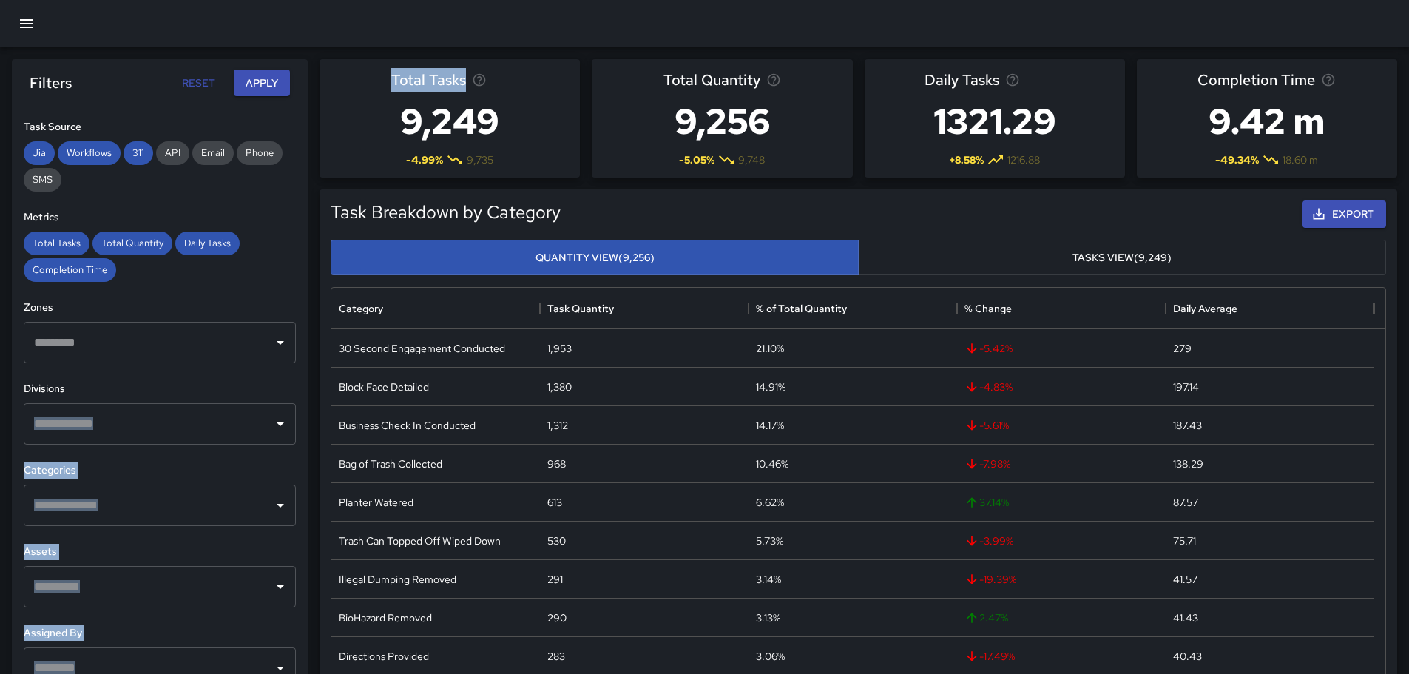
drag, startPoint x: 296, startPoint y: 340, endPoint x: 299, endPoint y: 253, distance: 87.3
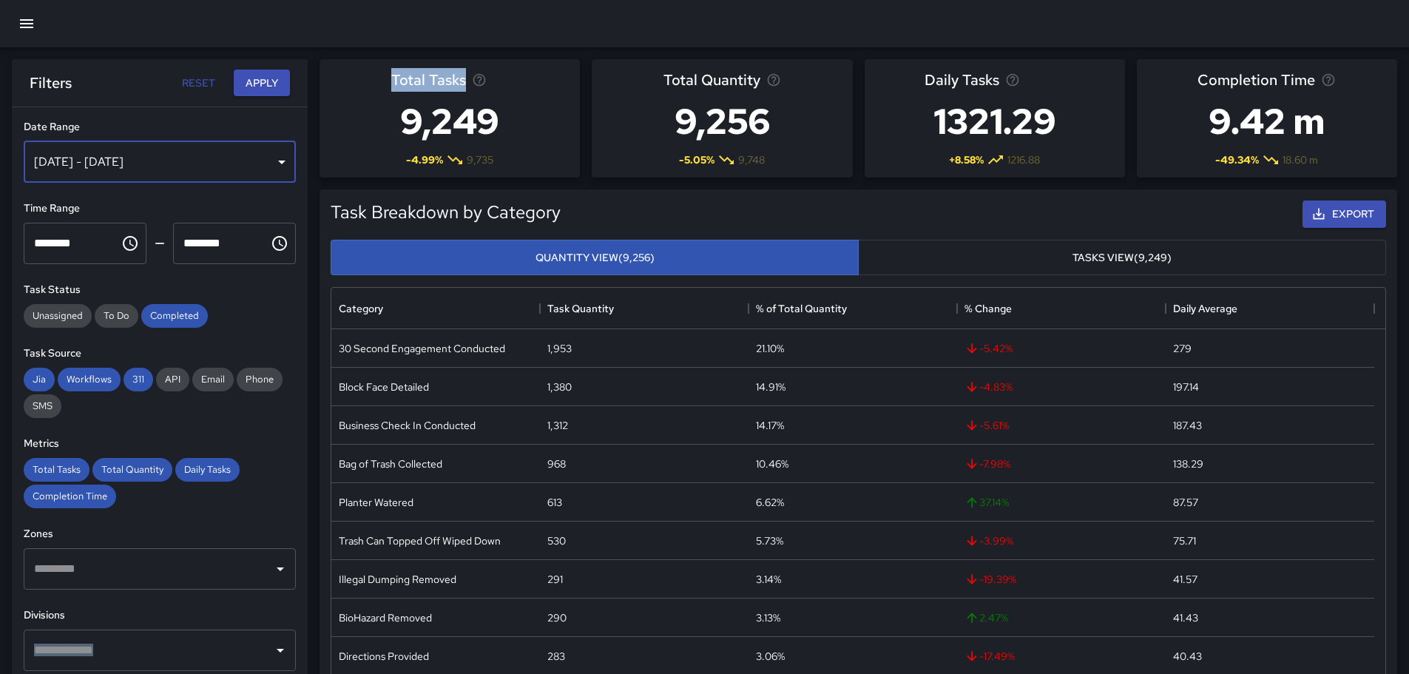
click at [114, 172] on div "[DATE] - [DATE]" at bounding box center [160, 161] width 272 height 41
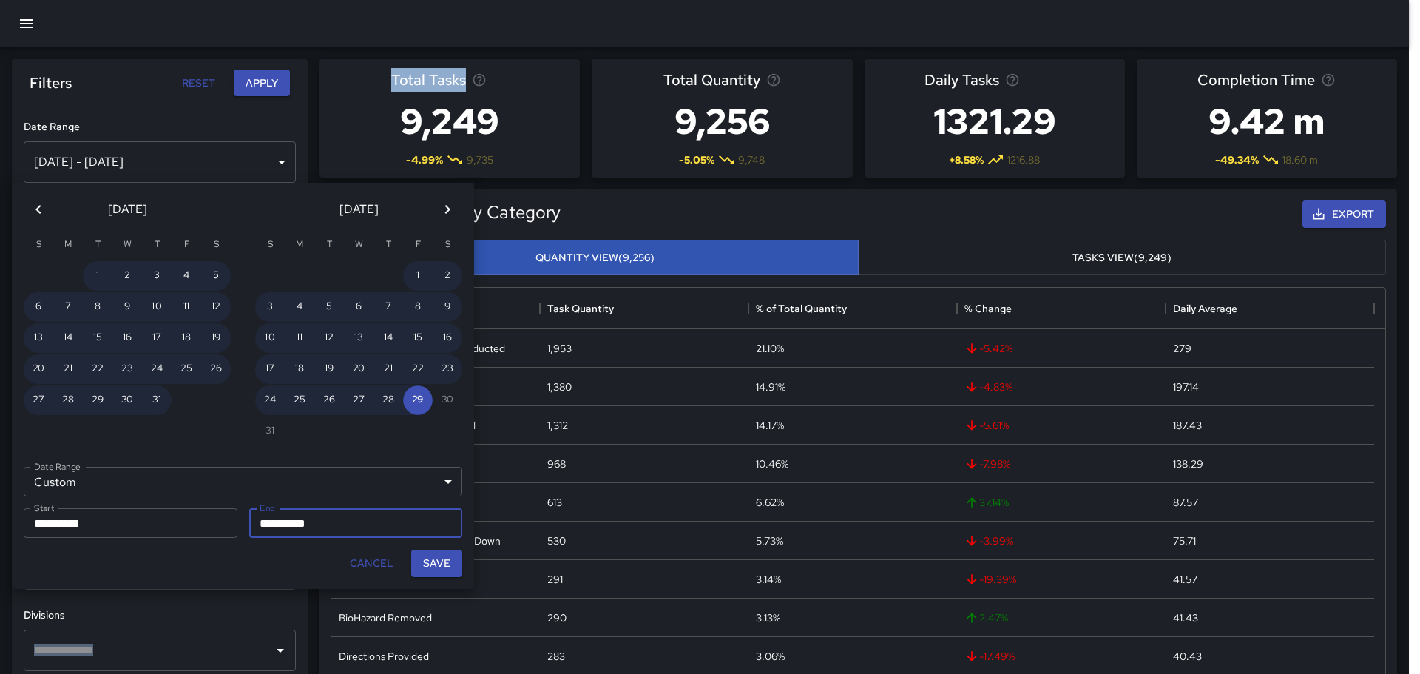
click at [38, 211] on icon "Previous month" at bounding box center [37, 209] width 5 height 9
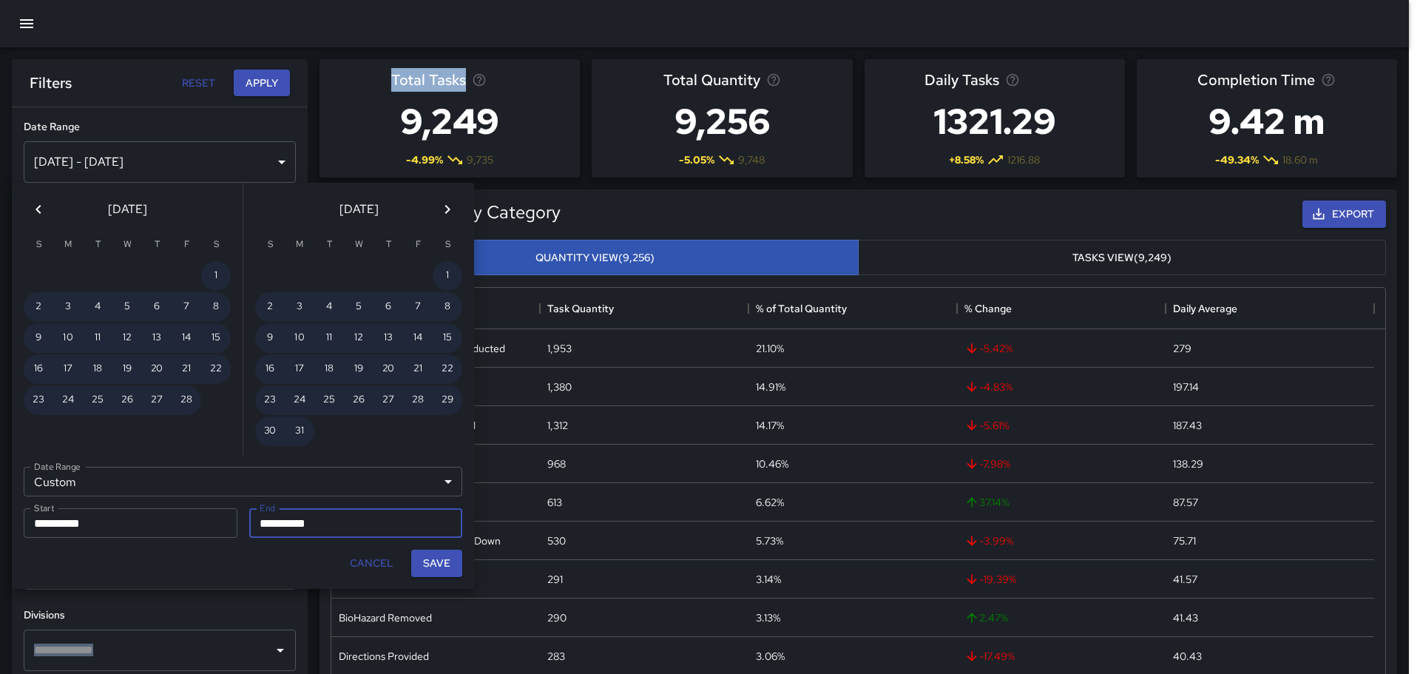
click at [38, 211] on icon "Previous month" at bounding box center [37, 209] width 5 height 9
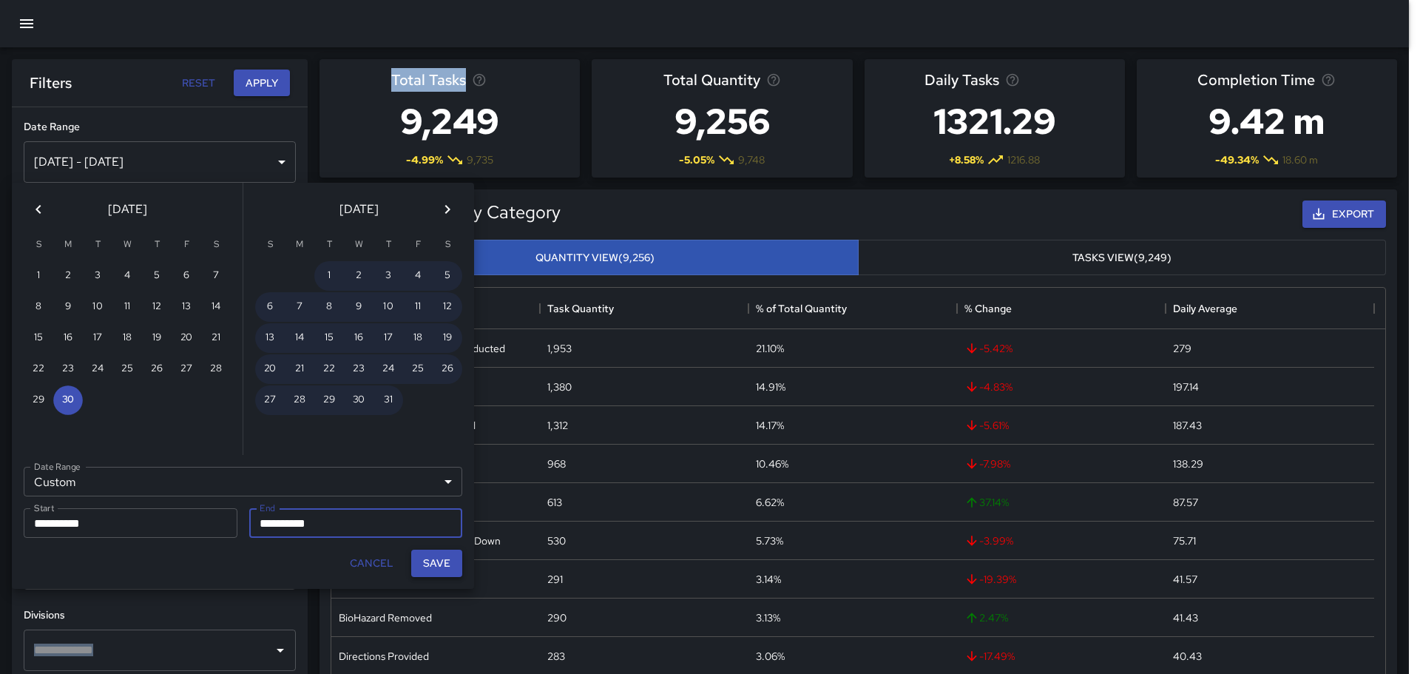
click at [453, 566] on button "Save" at bounding box center [436, 562] width 51 height 27
type input "**********"
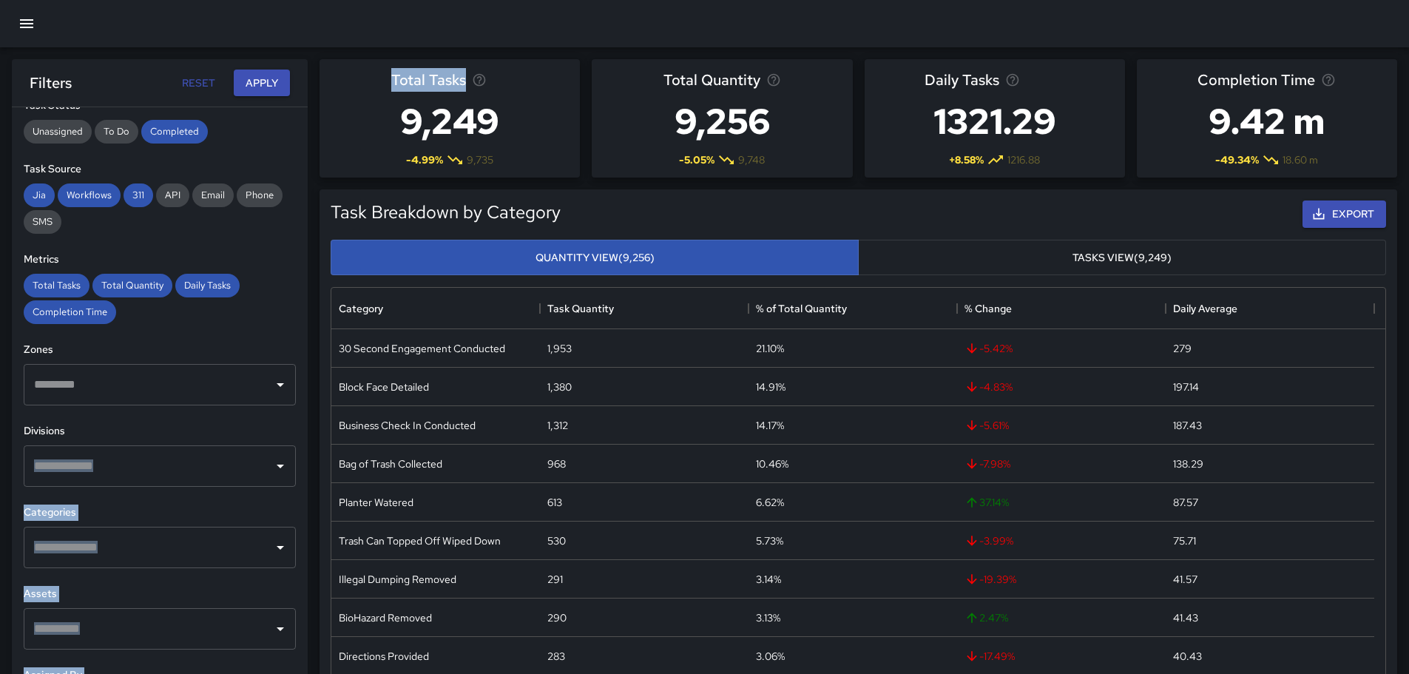
scroll to position [181, 0]
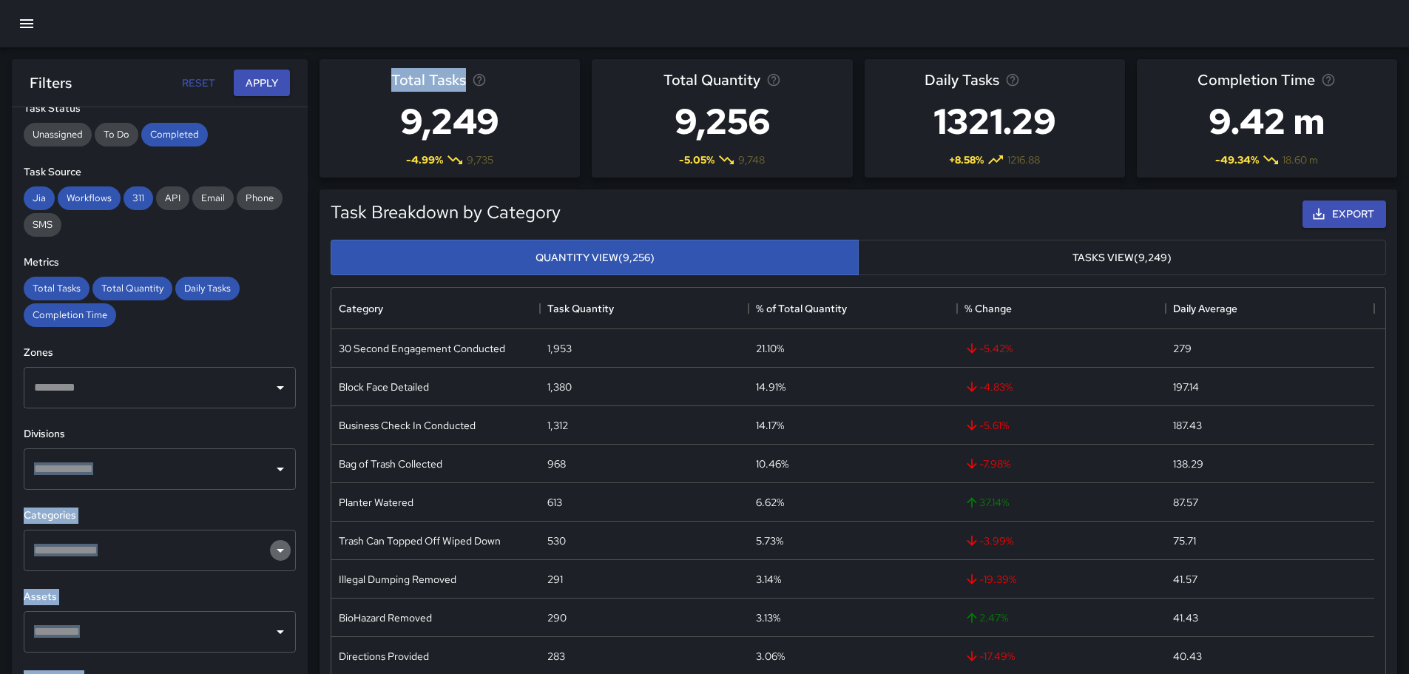
click at [271, 555] on icon "Open" at bounding box center [280, 550] width 18 height 18
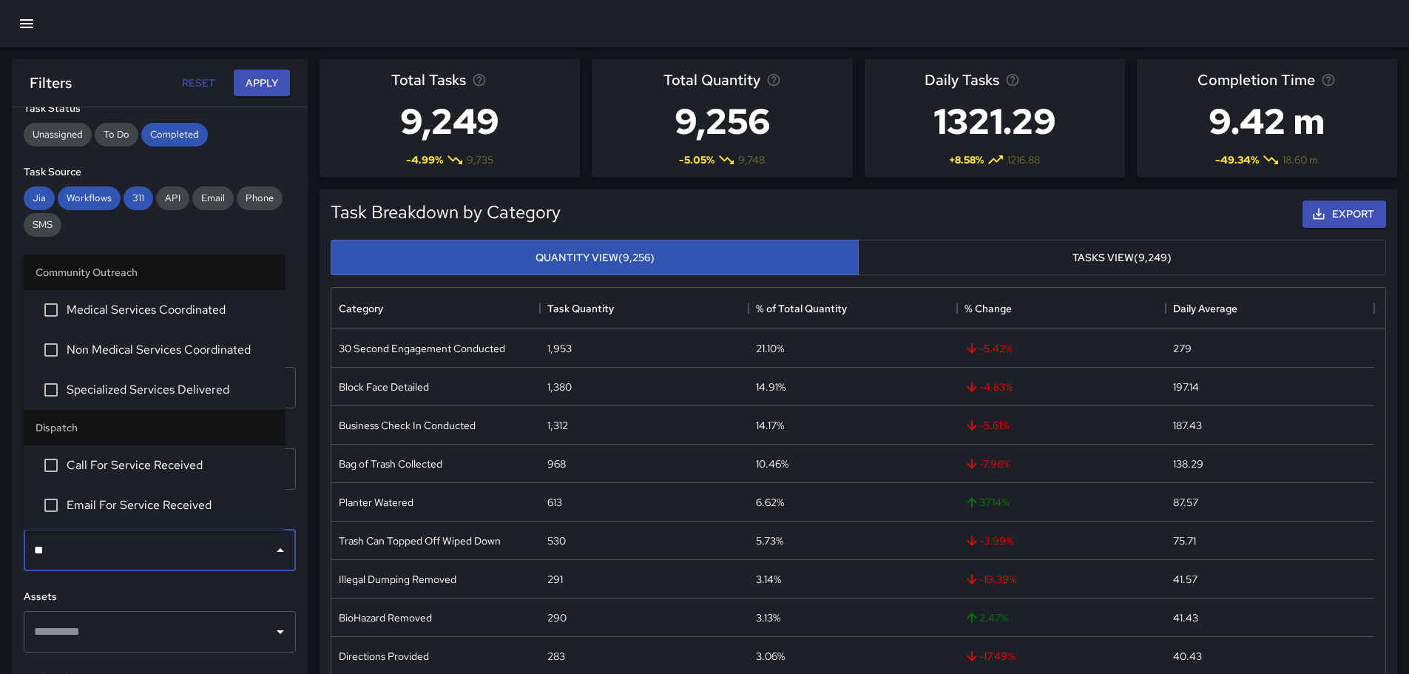
type input "***"
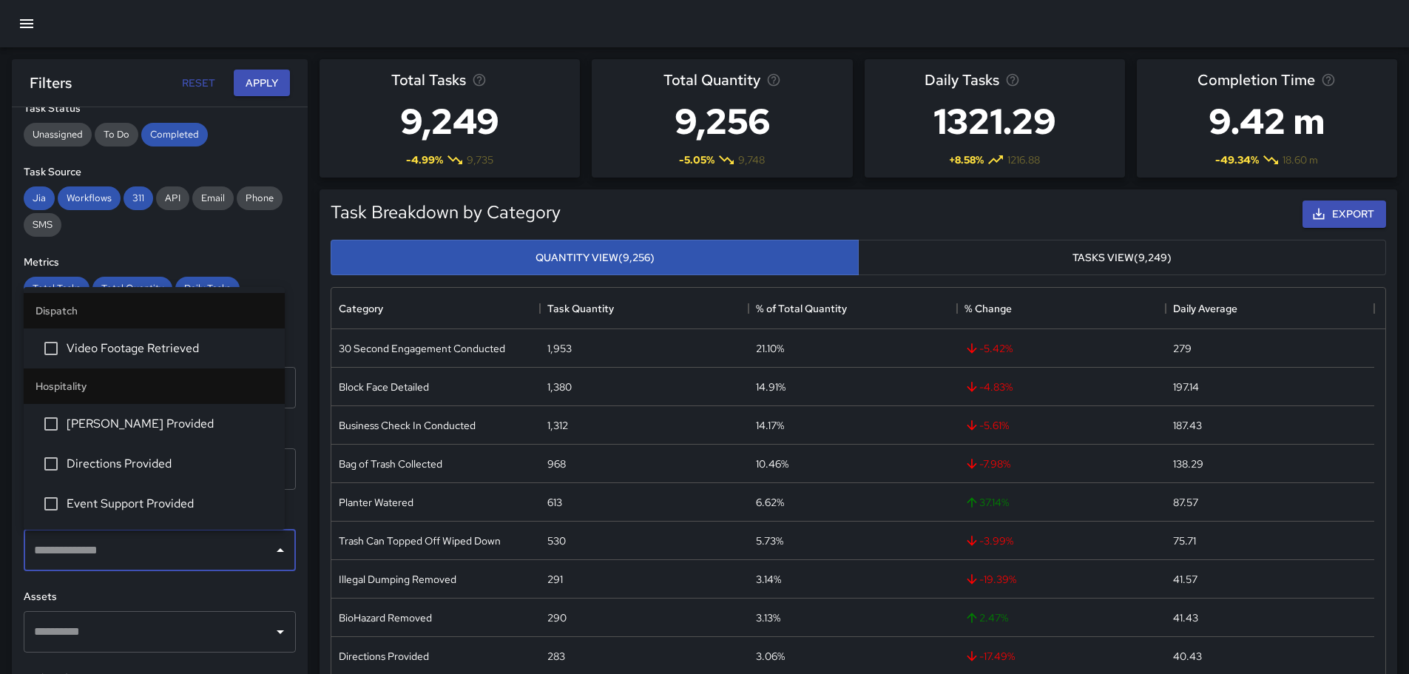
scroll to position [235, 0]
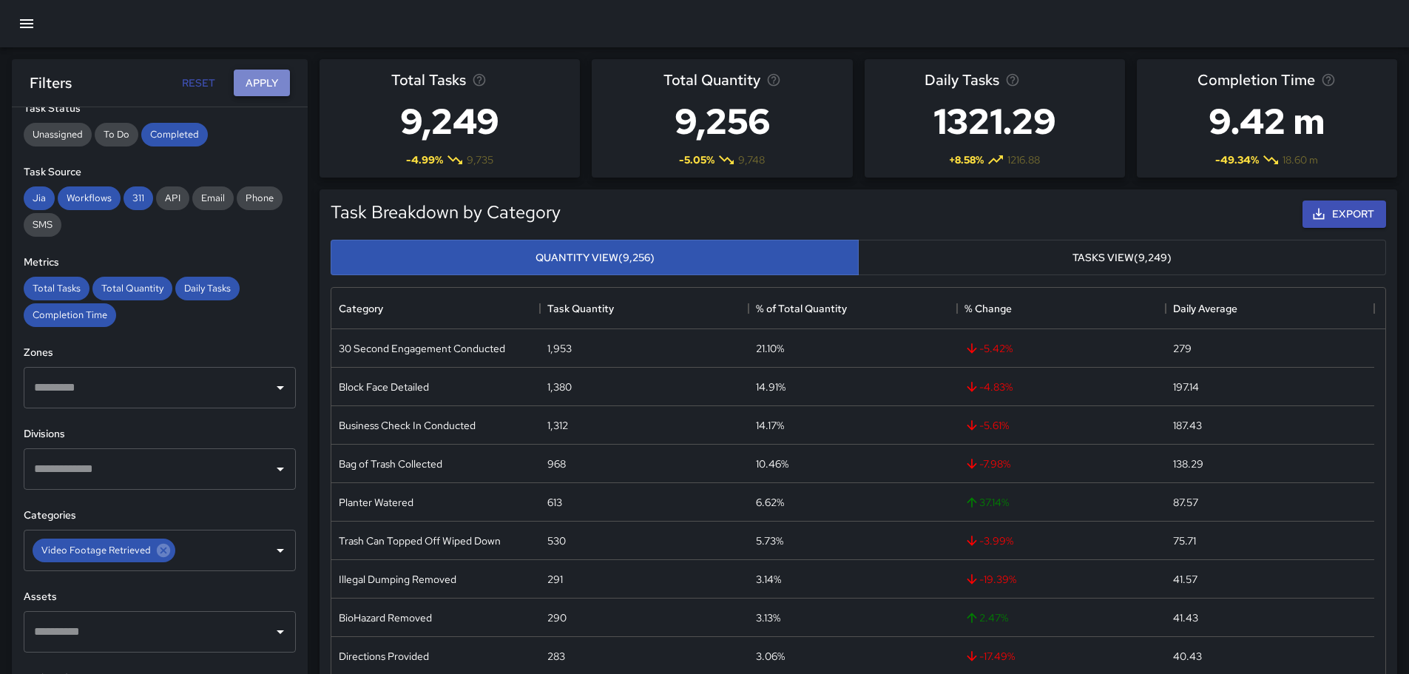
click at [270, 78] on button "Apply" at bounding box center [262, 83] width 56 height 27
